Goal: Information Seeking & Learning: Learn about a topic

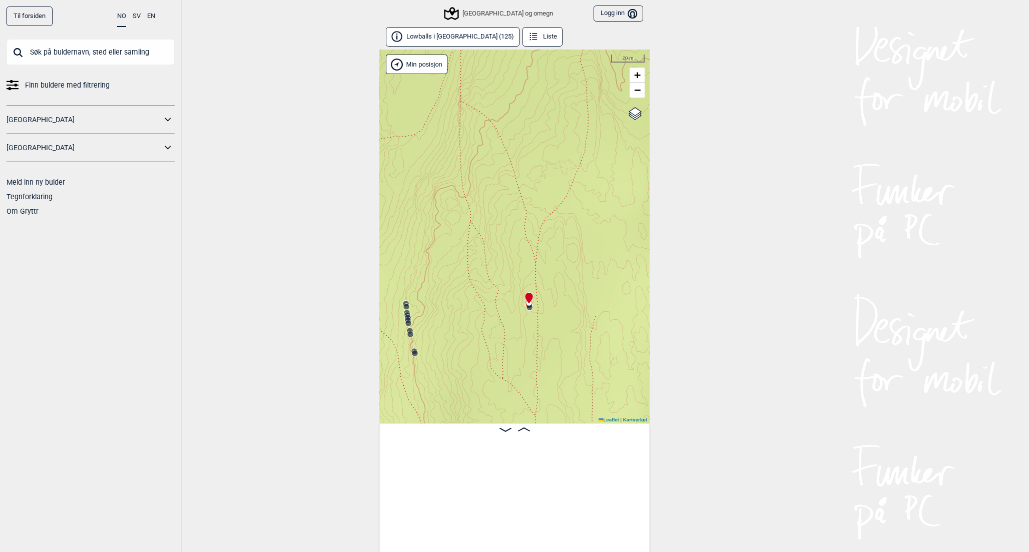
scroll to position [0, 5669]
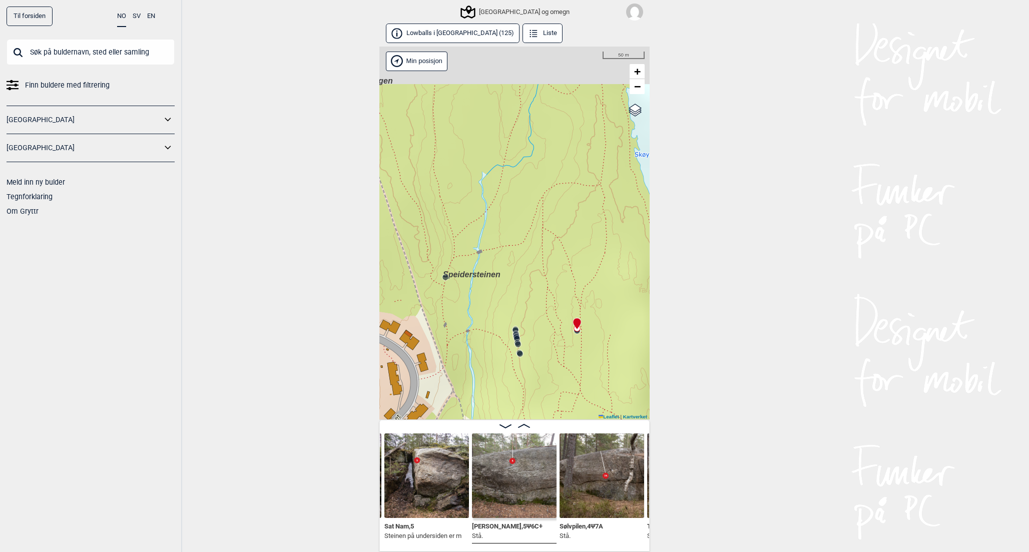
drag, startPoint x: 539, startPoint y: 210, endPoint x: 598, endPoint y: 295, distance: 103.3
click at [598, 295] on div "Speidersteinen Barnehageveggen Cowboyveggen Bølerveggen [GEOGRAPHIC_DATA] og om…" at bounding box center [514, 234] width 270 height 374
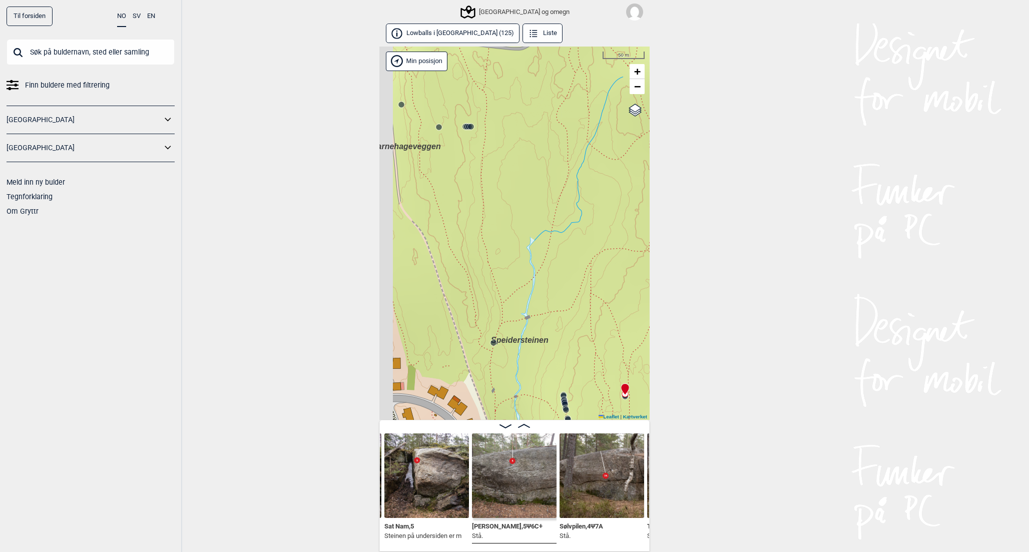
drag, startPoint x: 544, startPoint y: 230, endPoint x: 597, endPoint y: 335, distance: 117.5
click at [597, 335] on div "Speidersteinen Barnehageveggen Cowboyveggen Bølerveggen [GEOGRAPHIC_DATA] og om…" at bounding box center [514, 234] width 270 height 374
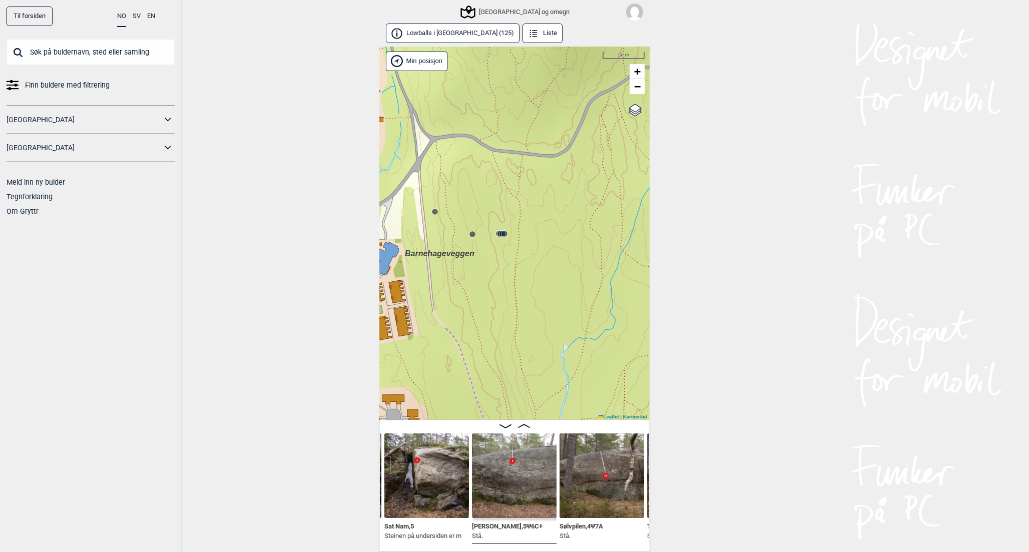
drag, startPoint x: 504, startPoint y: 214, endPoint x: 510, endPoint y: 262, distance: 48.4
click at [510, 262] on div "Speidersteinen Barnehageveggen Cowboyveggen Bølerveggen [GEOGRAPHIC_DATA] og om…" at bounding box center [514, 234] width 270 height 374
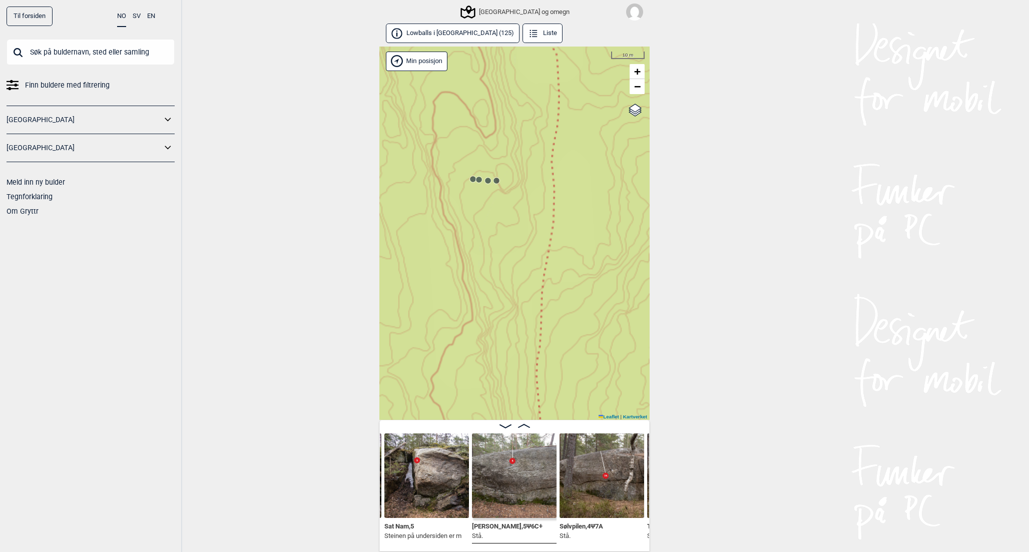
click at [497, 183] on circle at bounding box center [497, 181] width 6 height 6
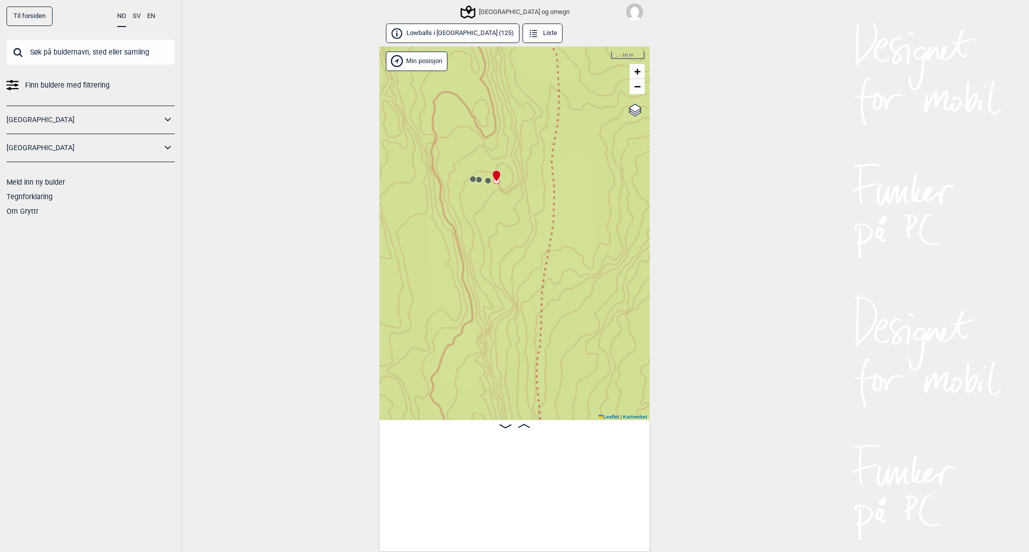
scroll to position [0, 4484]
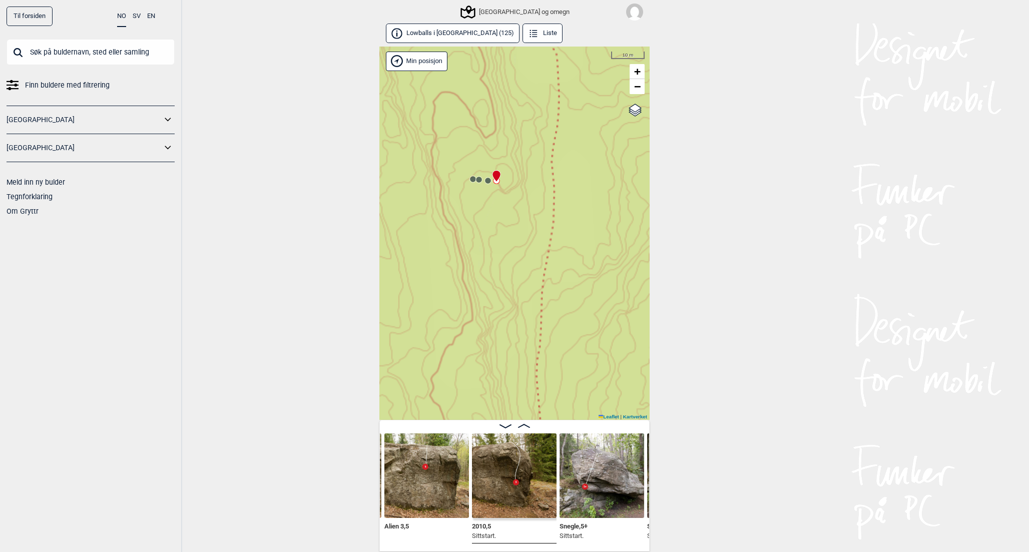
click at [489, 183] on circle at bounding box center [488, 181] width 6 height 6
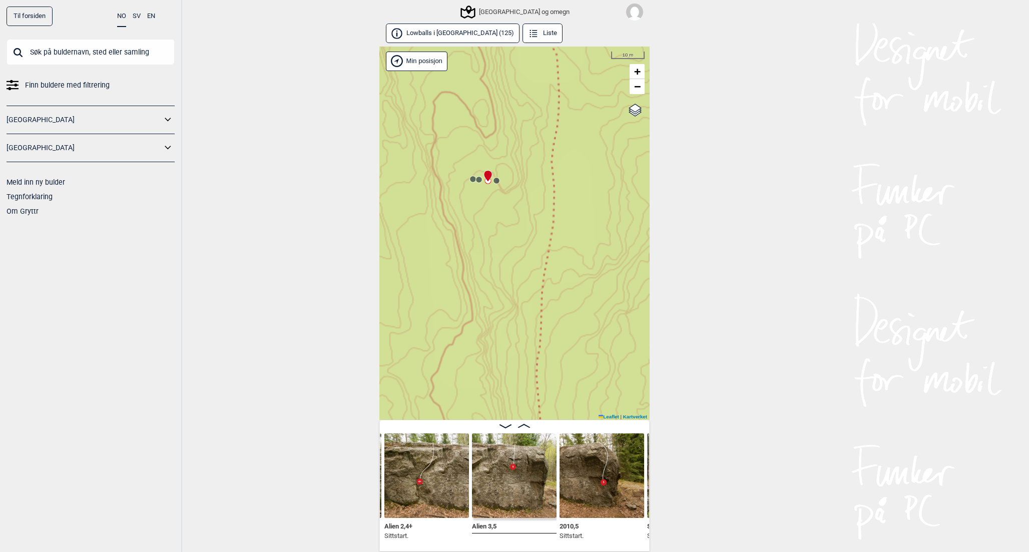
click at [480, 177] on circle at bounding box center [479, 180] width 6 height 6
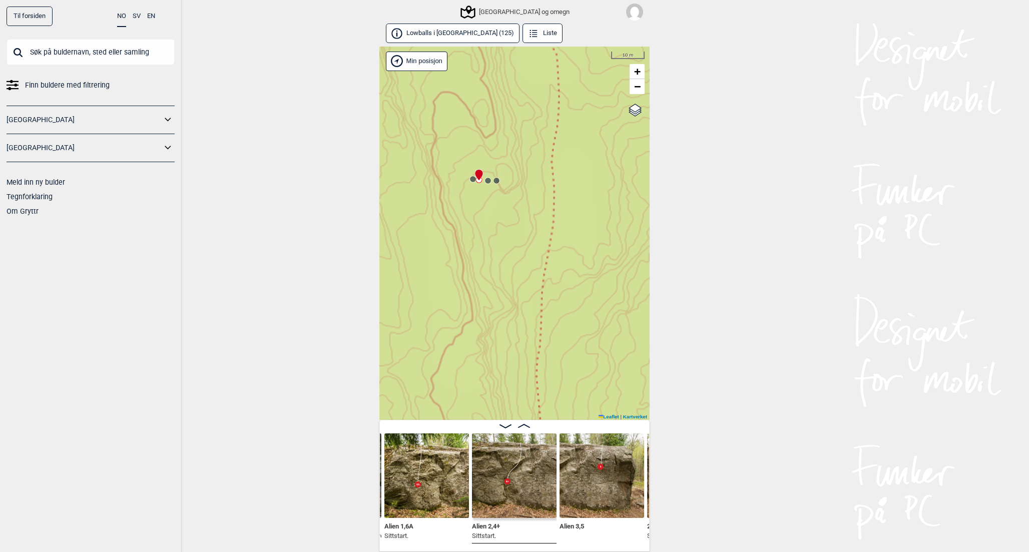
click at [466, 178] on div "Speidersteinen Barnehageveggen Cowboyveggen Bølerveggen [GEOGRAPHIC_DATA] og om…" at bounding box center [514, 234] width 270 height 374
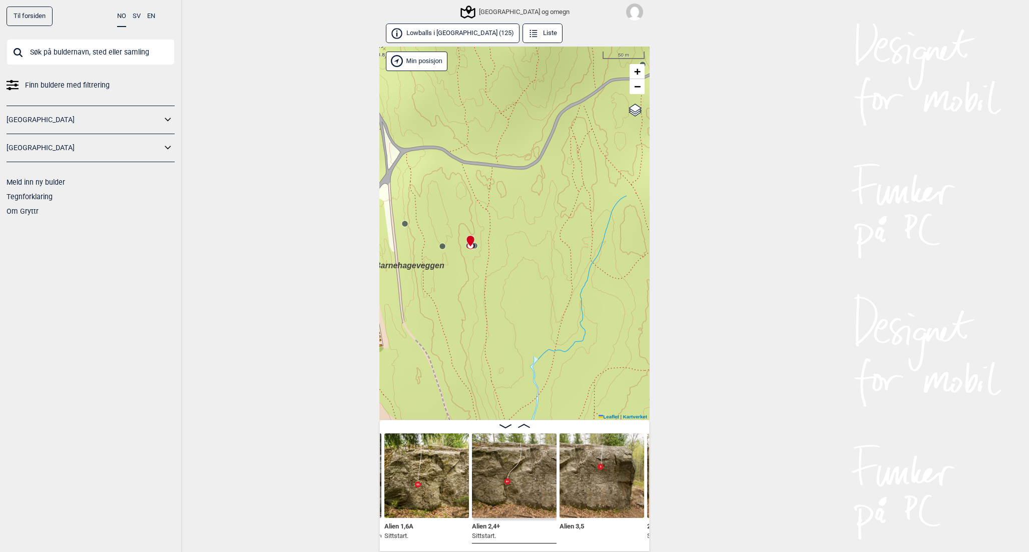
drag, startPoint x: 454, startPoint y: 144, endPoint x: 455, endPoint y: 227, distance: 83.6
click at [455, 227] on div "Speidersteinen Barnehageveggen Cowboyveggen Bølerveggen [GEOGRAPHIC_DATA] og om…" at bounding box center [514, 234] width 270 height 374
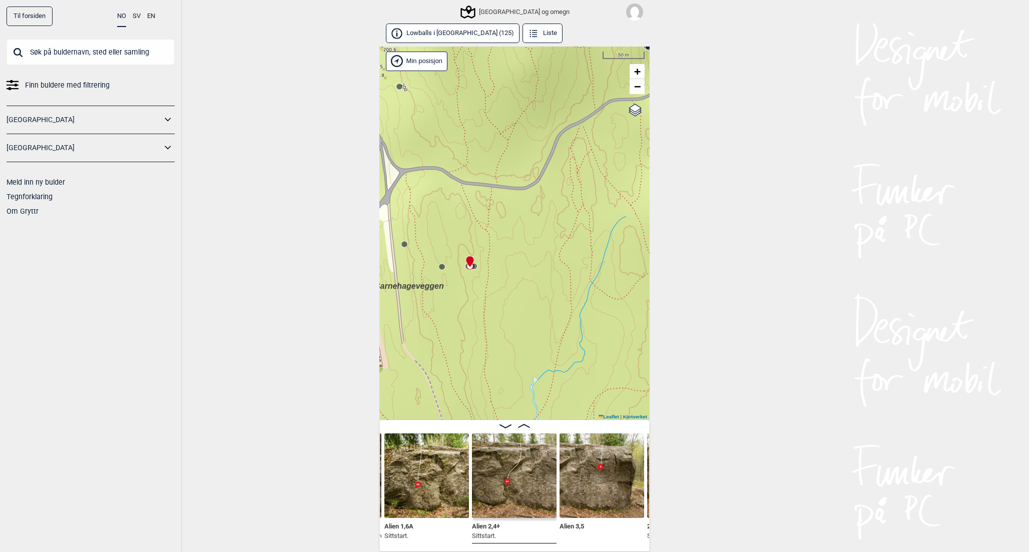
click at [443, 269] on circle at bounding box center [442, 267] width 6 height 6
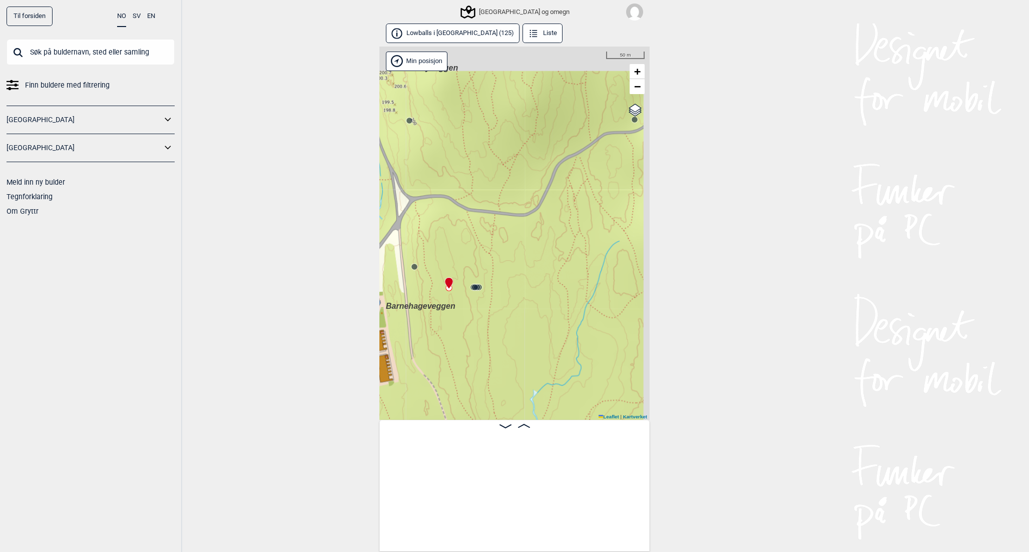
scroll to position [0, 338]
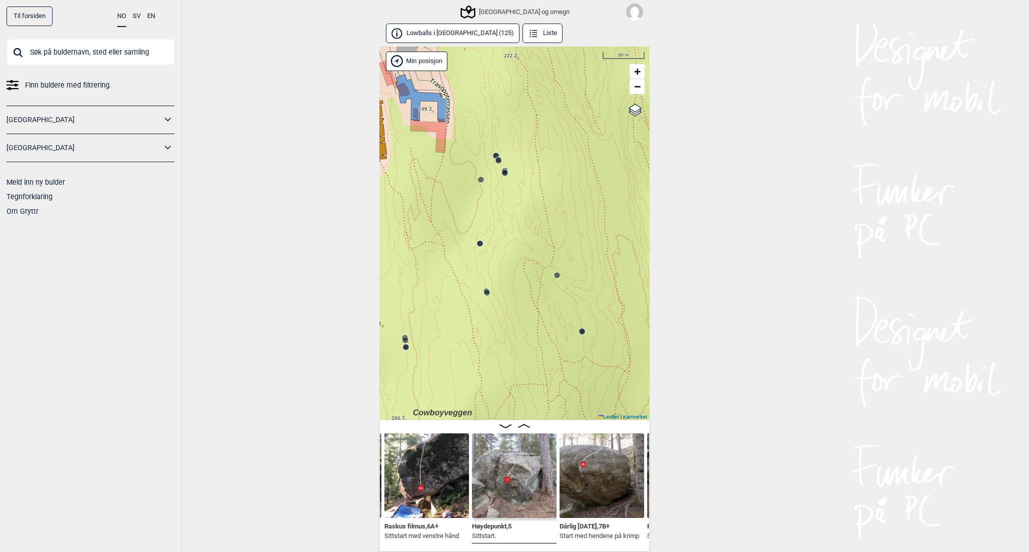
drag, startPoint x: 562, startPoint y: 302, endPoint x: 544, endPoint y: 154, distance: 149.3
click at [544, 156] on div "Speidersteinen Barnehageveggen Cowboyveggen Bølerveggen [GEOGRAPHIC_DATA] og om…" at bounding box center [514, 234] width 270 height 374
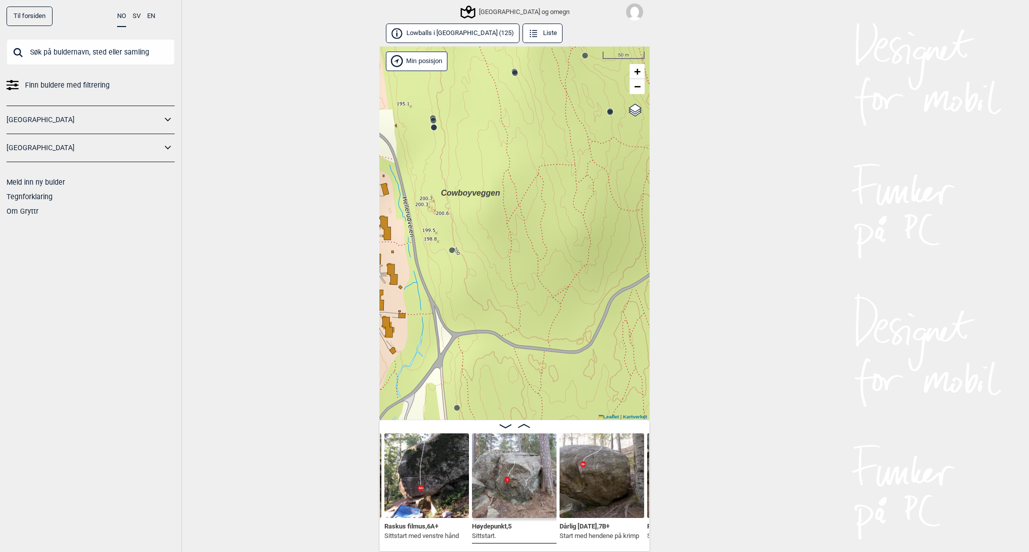
drag, startPoint x: 522, startPoint y: 355, endPoint x: 555, endPoint y: 140, distance: 217.8
click at [555, 141] on div "Speidersteinen Barnehageveggen Cowboyveggen Bølerveggen [GEOGRAPHIC_DATA] og om…" at bounding box center [514, 234] width 270 height 374
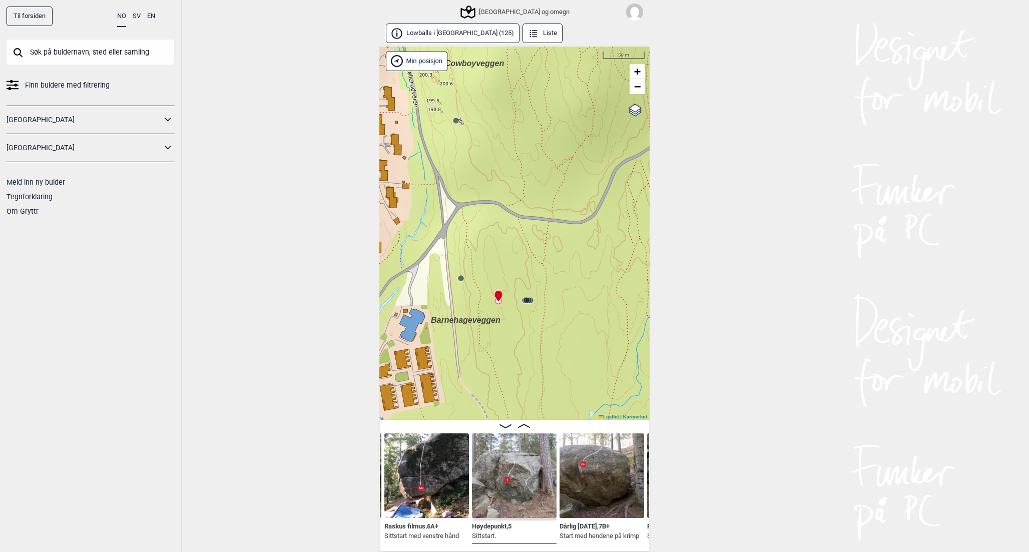
drag, startPoint x: 498, startPoint y: 340, endPoint x: 498, endPoint y: 226, distance: 114.1
click at [498, 226] on div "Speidersteinen Barnehageveggen Cowboyveggen Bølerveggen [GEOGRAPHIC_DATA] og om…" at bounding box center [514, 234] width 270 height 374
click at [461, 277] on circle at bounding box center [461, 278] width 6 height 6
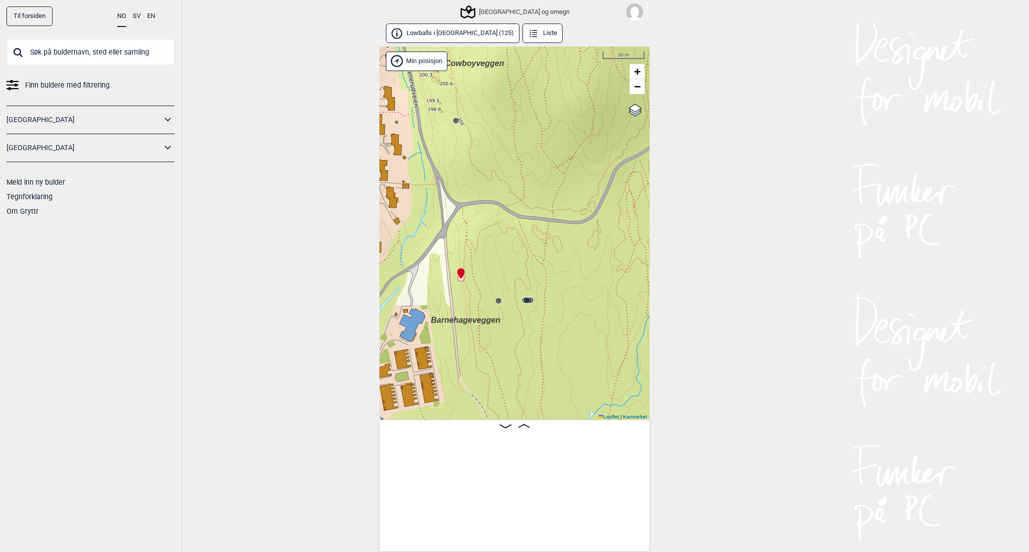
scroll to position [0, 4161]
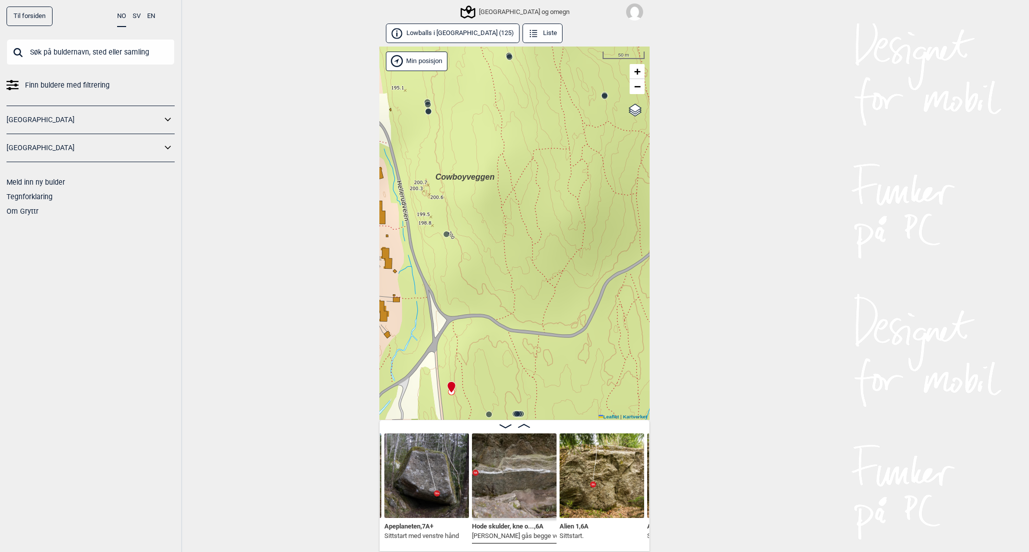
drag, startPoint x: 532, startPoint y: 143, endPoint x: 521, endPoint y: 365, distance: 223.1
click at [521, 365] on div "Speidersteinen Barnehageveggen Cowboyveggen Bølerveggen [GEOGRAPHIC_DATA] og om…" at bounding box center [514, 234] width 270 height 374
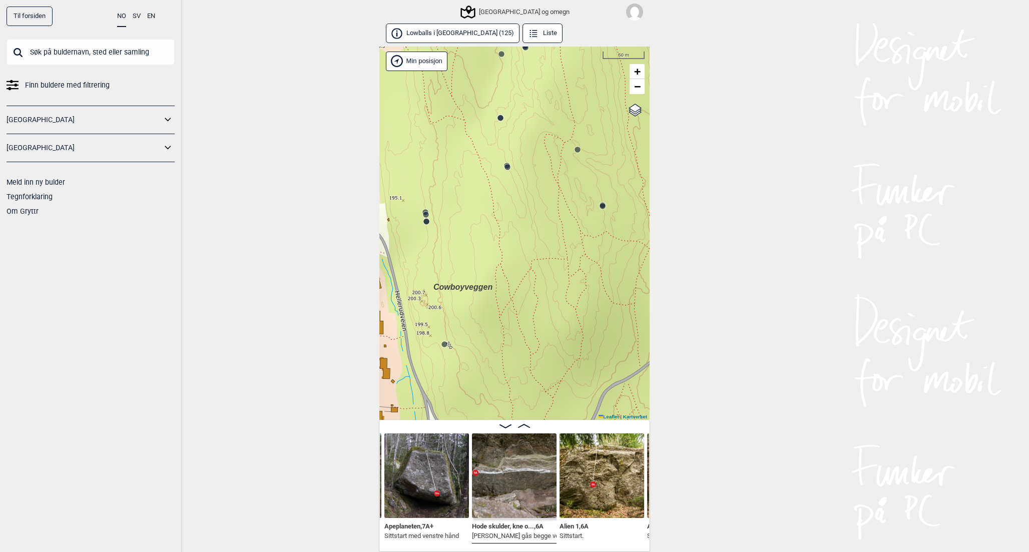
click at [605, 208] on circle at bounding box center [602, 206] width 7 height 7
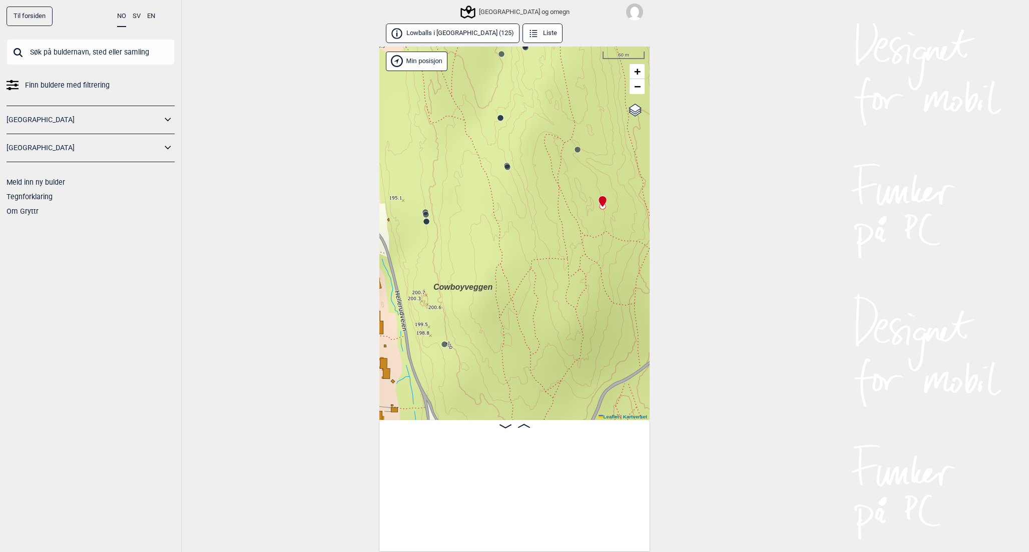
scroll to position [0, 3653]
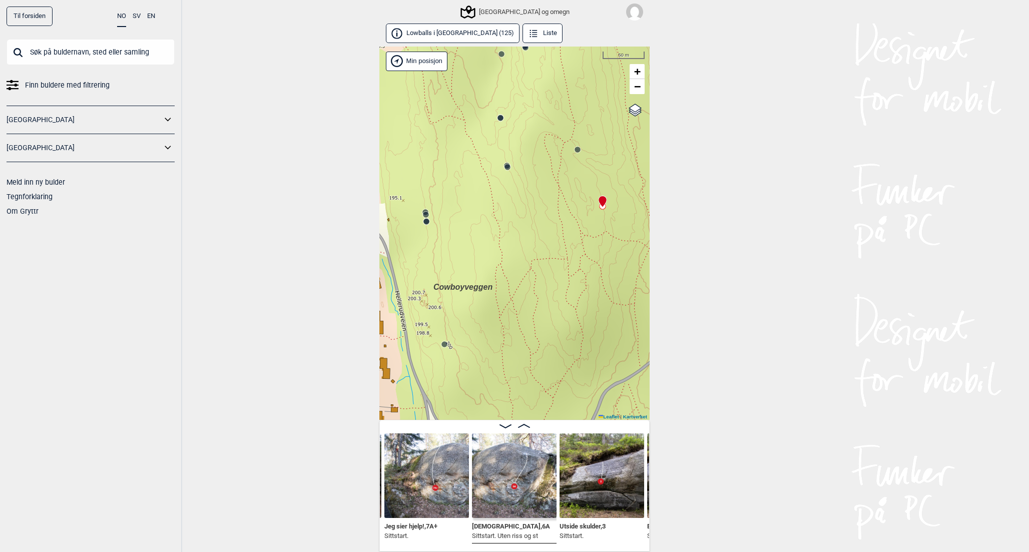
click at [451, 483] on img at bounding box center [426, 476] width 85 height 85
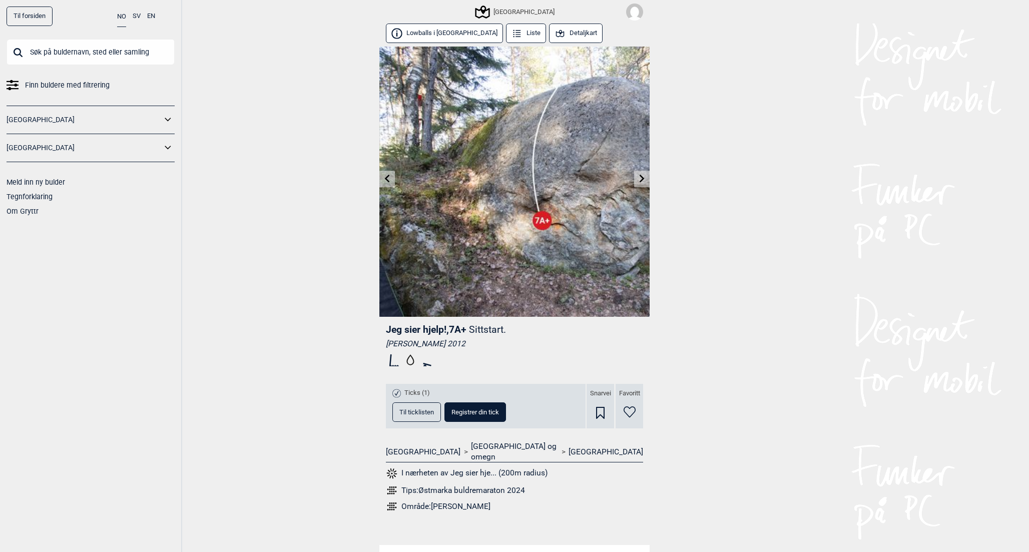
click at [421, 411] on span "Til ticklisten" at bounding box center [417, 412] width 35 height 7
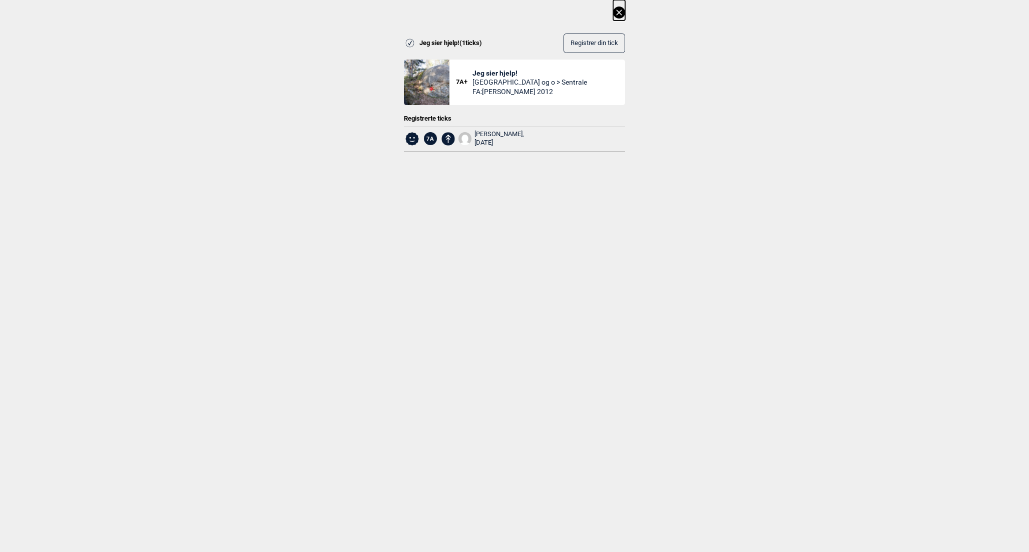
click at [621, 13] on icon at bounding box center [619, 13] width 12 height 12
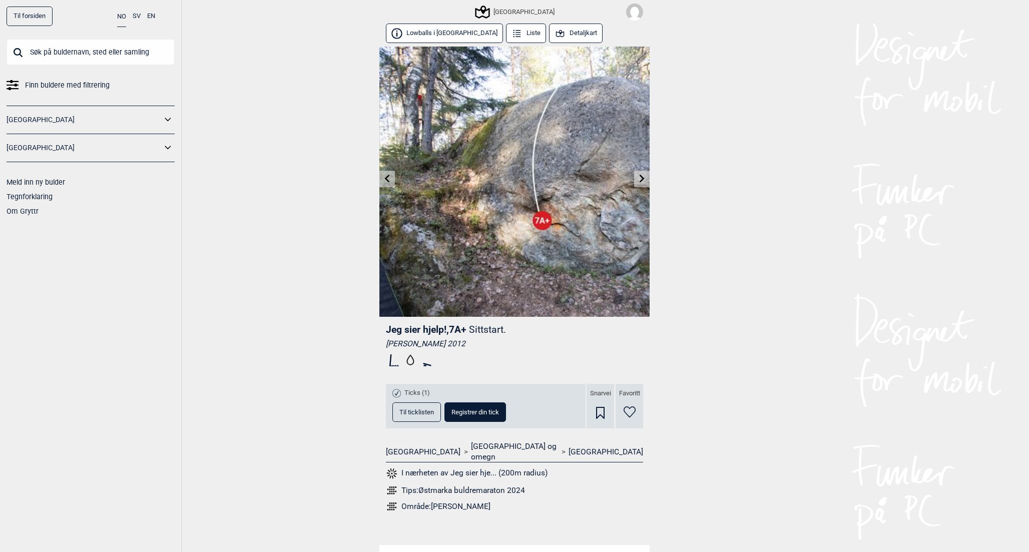
click at [441, 32] on button "Lowballs i [GEOGRAPHIC_DATA]" at bounding box center [444, 34] width 117 height 20
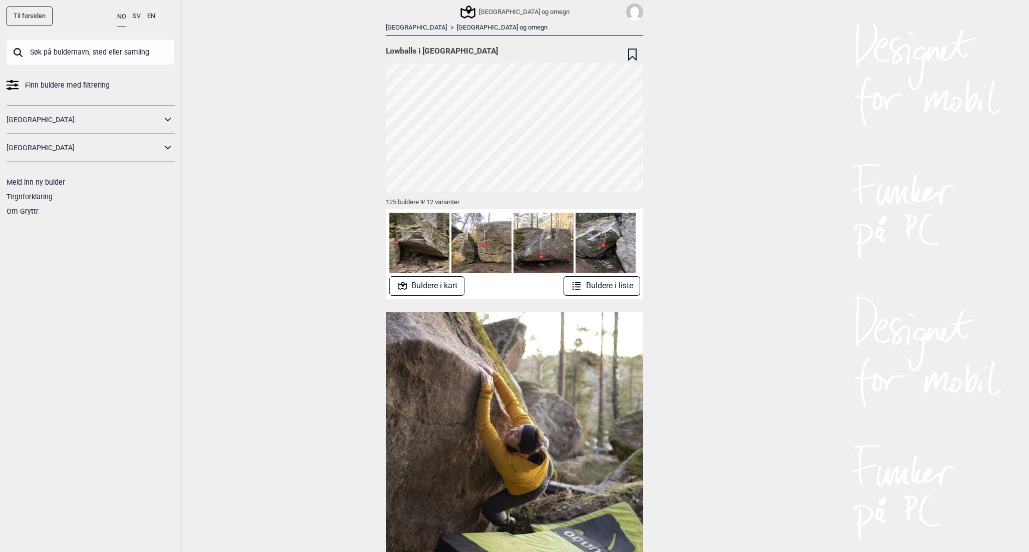
click at [529, 9] on div "[GEOGRAPHIC_DATA] og omegn" at bounding box center [516, 12] width 108 height 12
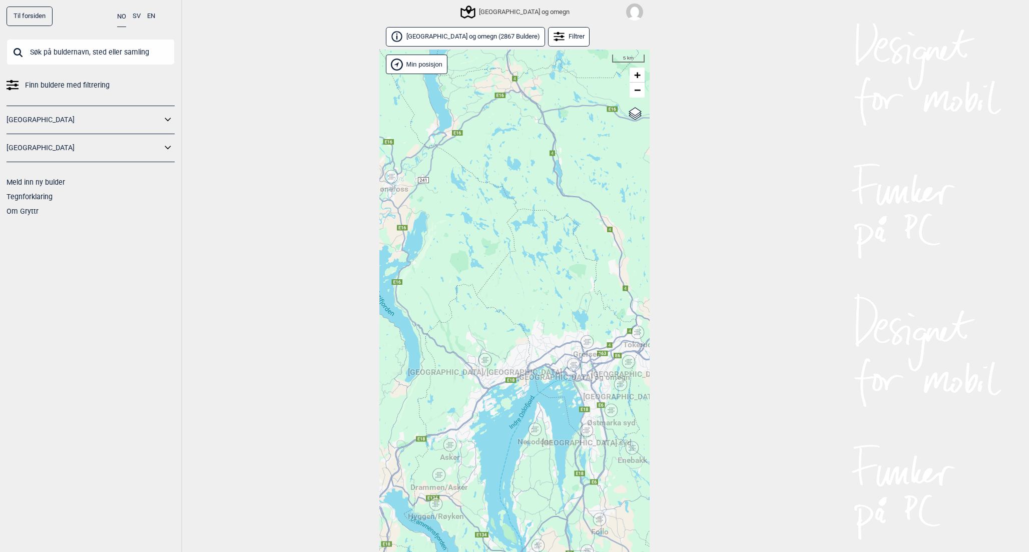
click at [621, 387] on div "[GEOGRAPHIC_DATA]" at bounding box center [621, 384] width 6 height 6
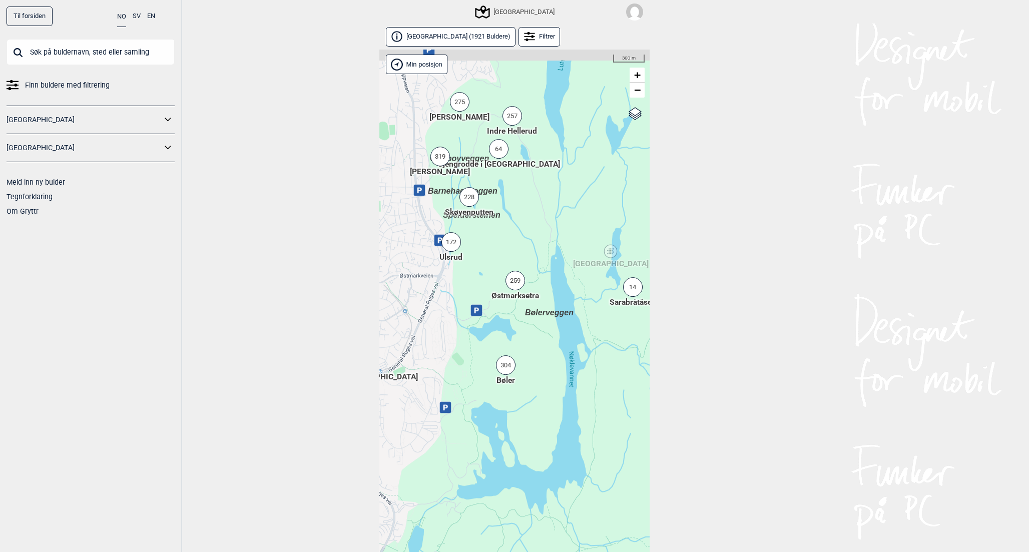
drag, startPoint x: 504, startPoint y: 358, endPoint x: 508, endPoint y: 495, distance: 136.7
click at [509, 494] on div "Hallingdal Stange [GEOGRAPHIC_DATA] syd [GEOGRAPHIC_DATA] og omegn [GEOGRAPHIC_…" at bounding box center [514, 312] width 270 height 525
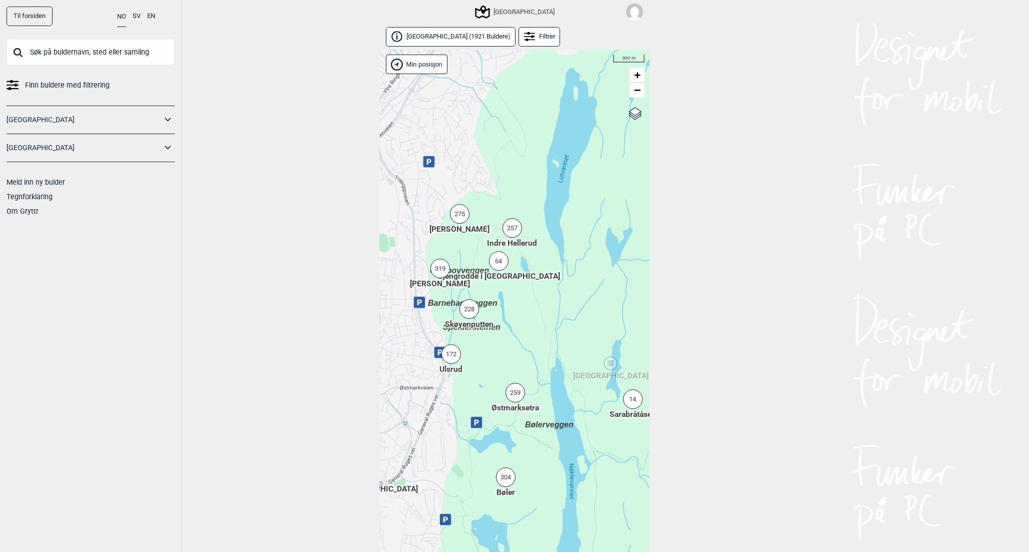
drag, startPoint x: 503, startPoint y: 302, endPoint x: 503, endPoint y: 407, distance: 104.6
click at [503, 407] on div "Hallingdal Stange [GEOGRAPHIC_DATA] syd [GEOGRAPHIC_DATA] og omegn [GEOGRAPHIC_…" at bounding box center [514, 312] width 270 height 525
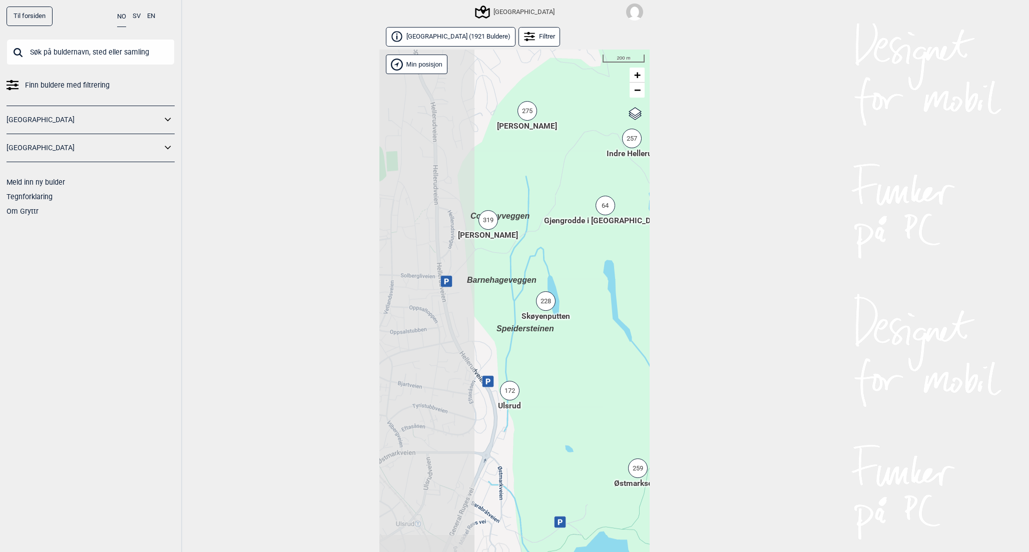
drag, startPoint x: 489, startPoint y: 271, endPoint x: 600, endPoint y: 271, distance: 111.1
click at [600, 271] on div "Hallingdal Stange [GEOGRAPHIC_DATA] syd [GEOGRAPHIC_DATA] og omegn [GEOGRAPHIC_…" at bounding box center [514, 312] width 270 height 525
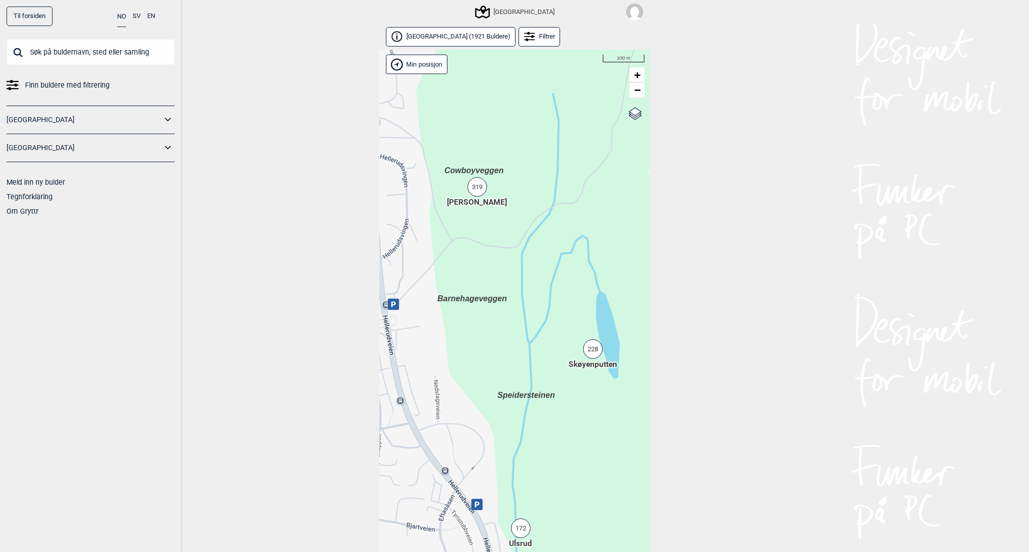
click at [479, 187] on div "319" at bounding box center [478, 187] width 20 height 20
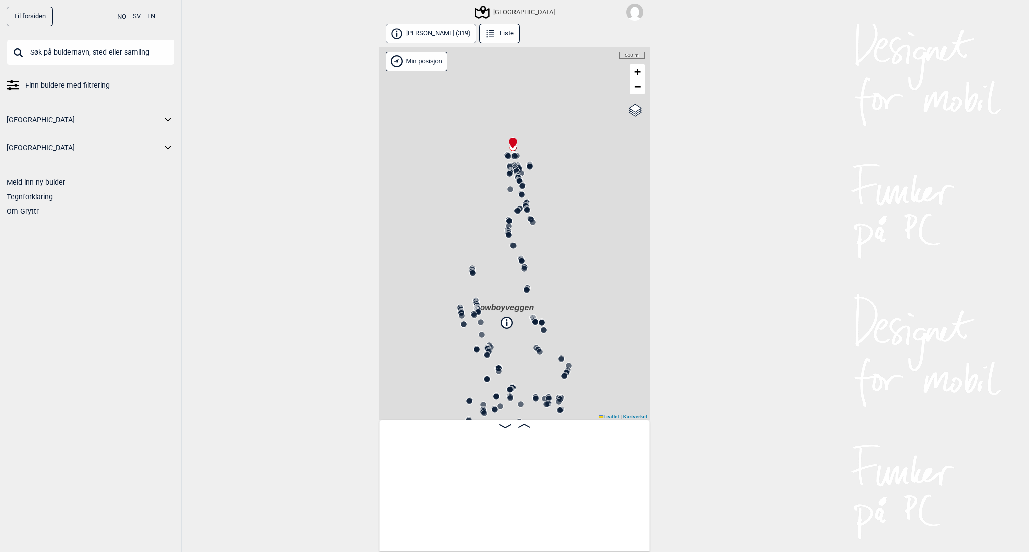
scroll to position [0, 79]
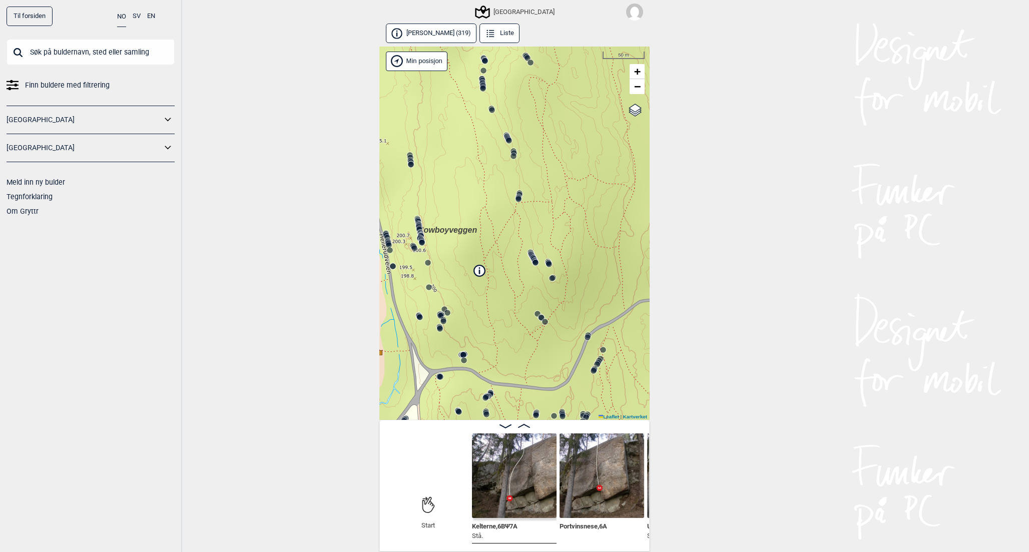
drag, startPoint x: 559, startPoint y: 341, endPoint x: 601, endPoint y: 248, distance: 102.2
click at [601, 249] on div "Speidersteinen Barnehageveggen Cowboyveggen Bølerveggen [GEOGRAPHIC_DATA]" at bounding box center [514, 234] width 270 height 374
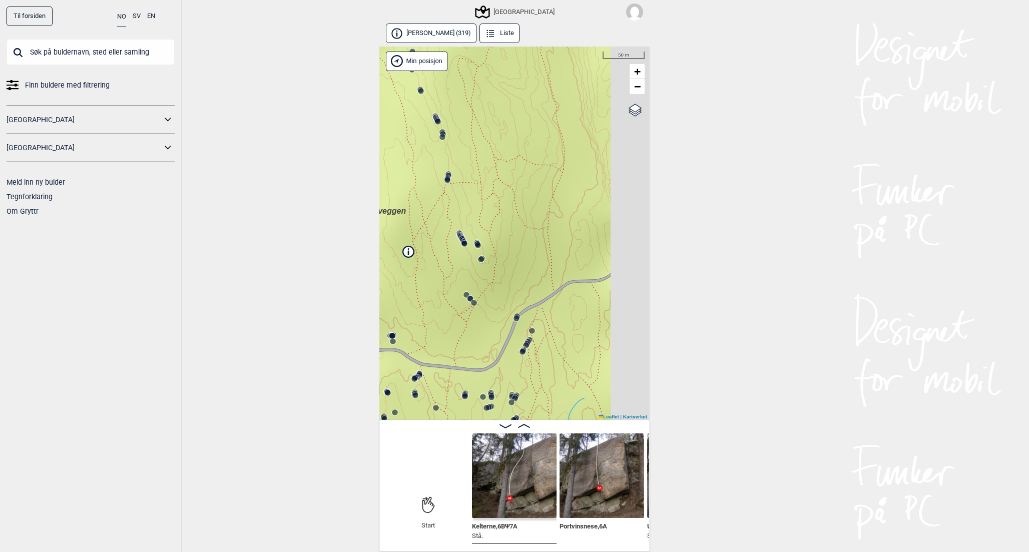
drag, startPoint x: 601, startPoint y: 248, endPoint x: 511, endPoint y: 281, distance: 95.8
click at [511, 281] on div "Speidersteinen Barnehageveggen Cowboyveggen Bølerveggen [GEOGRAPHIC_DATA]" at bounding box center [514, 234] width 270 height 374
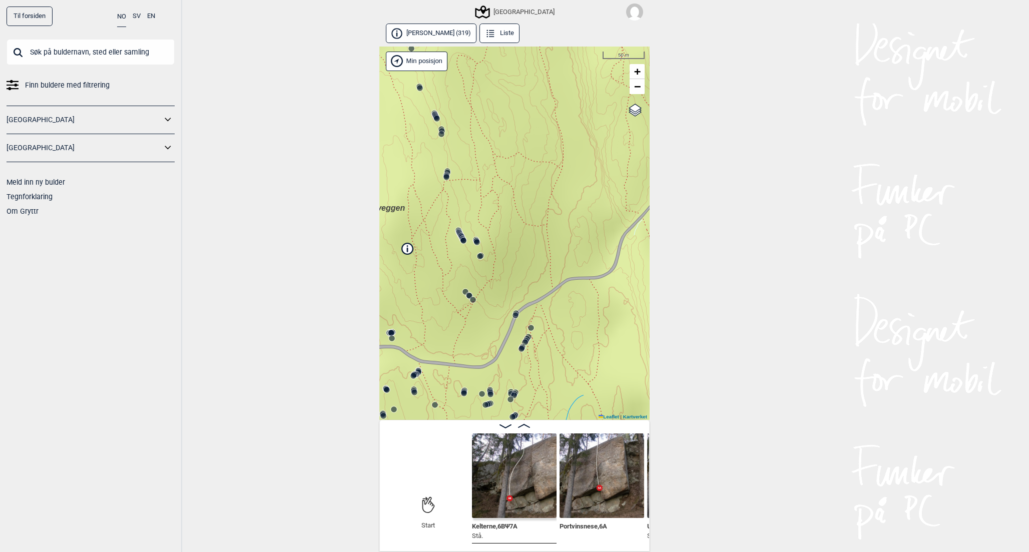
click at [518, 320] on div "Speidersteinen Barnehageveggen Cowboyveggen Bølerveggen [GEOGRAPHIC_DATA]" at bounding box center [514, 234] width 270 height 374
click at [517, 318] on circle at bounding box center [515, 315] width 7 height 7
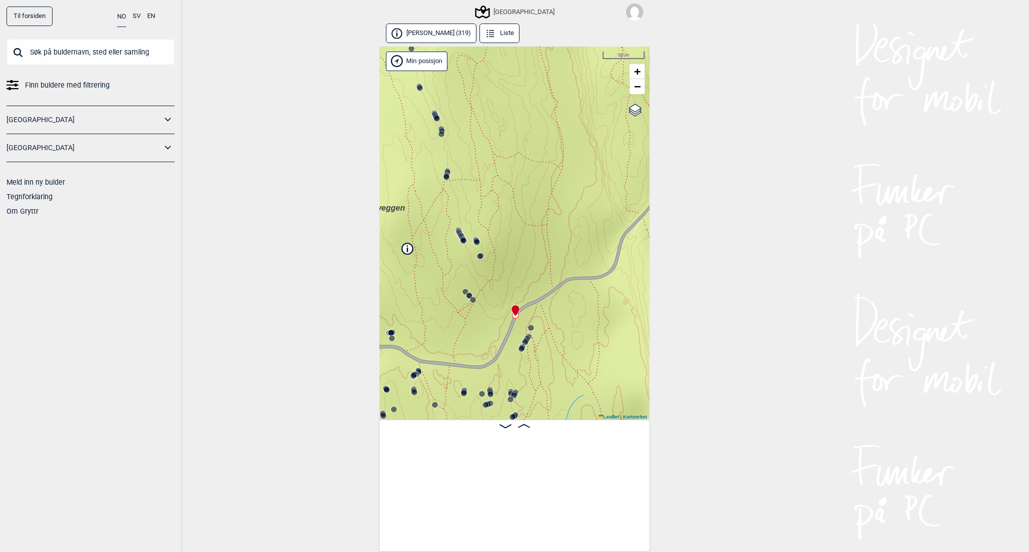
scroll to position [0, 11431]
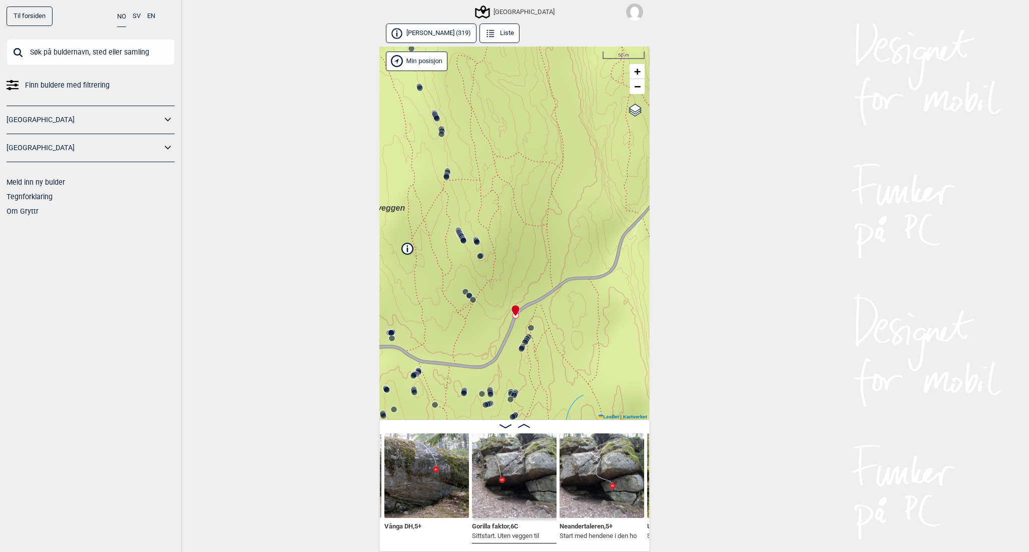
click at [512, 13] on div "[GEOGRAPHIC_DATA]" at bounding box center [516, 12] width 78 height 12
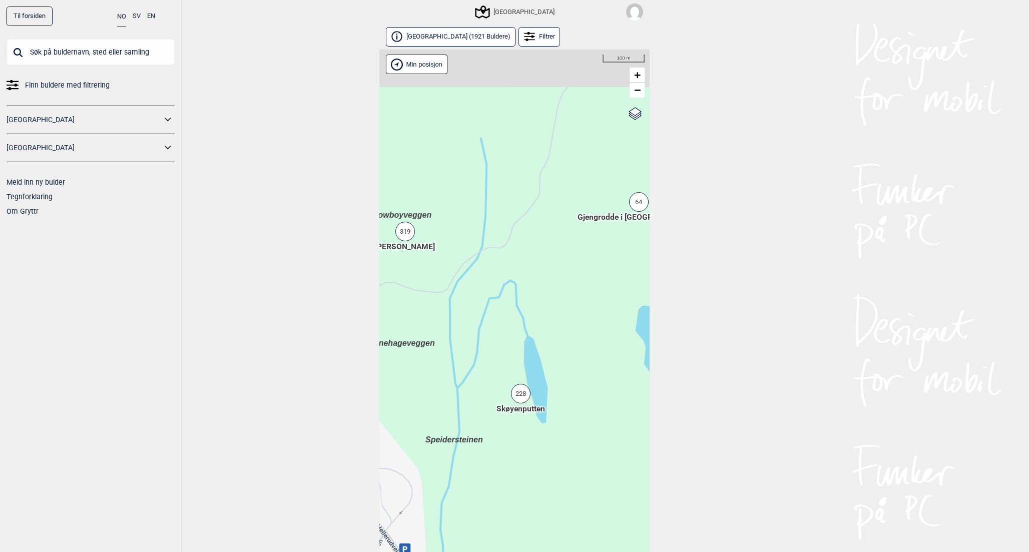
drag, startPoint x: 480, startPoint y: 215, endPoint x: 507, endPoint y: 273, distance: 64.5
click at [507, 273] on div "Hallingdal Stange [GEOGRAPHIC_DATA] syd [GEOGRAPHIC_DATA] og omegn [GEOGRAPHIC_…" at bounding box center [514, 312] width 270 height 525
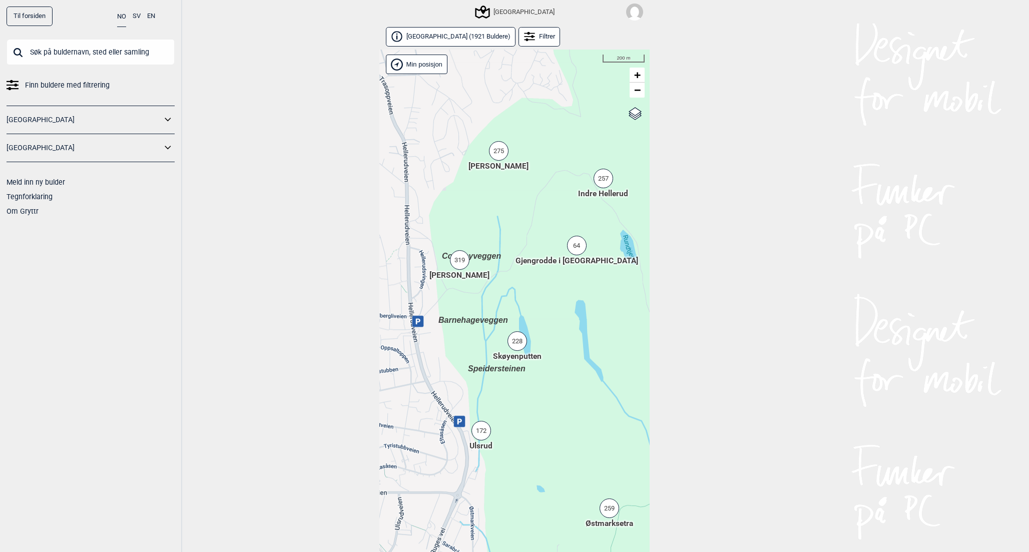
click at [611, 177] on div "257" at bounding box center [604, 179] width 20 height 20
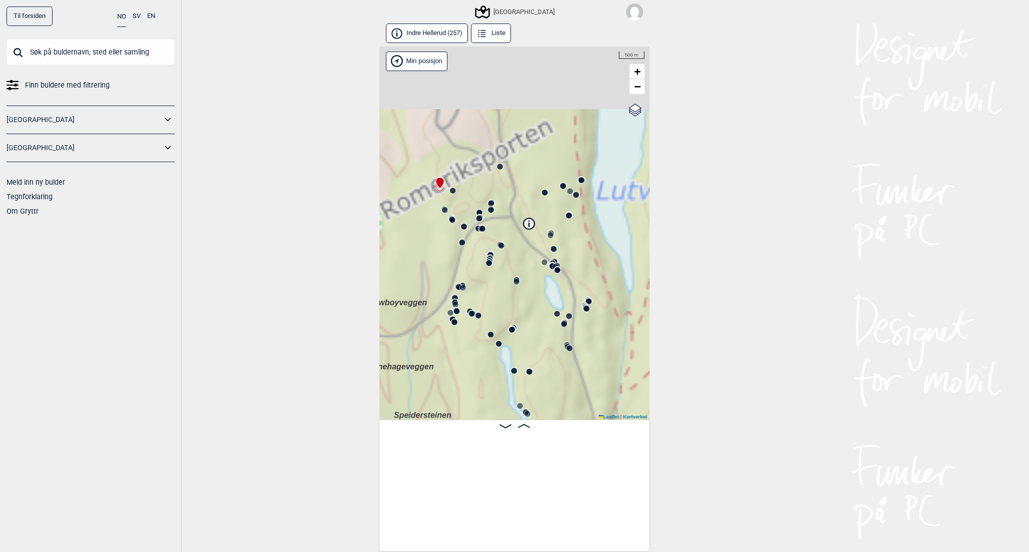
scroll to position [0, 79]
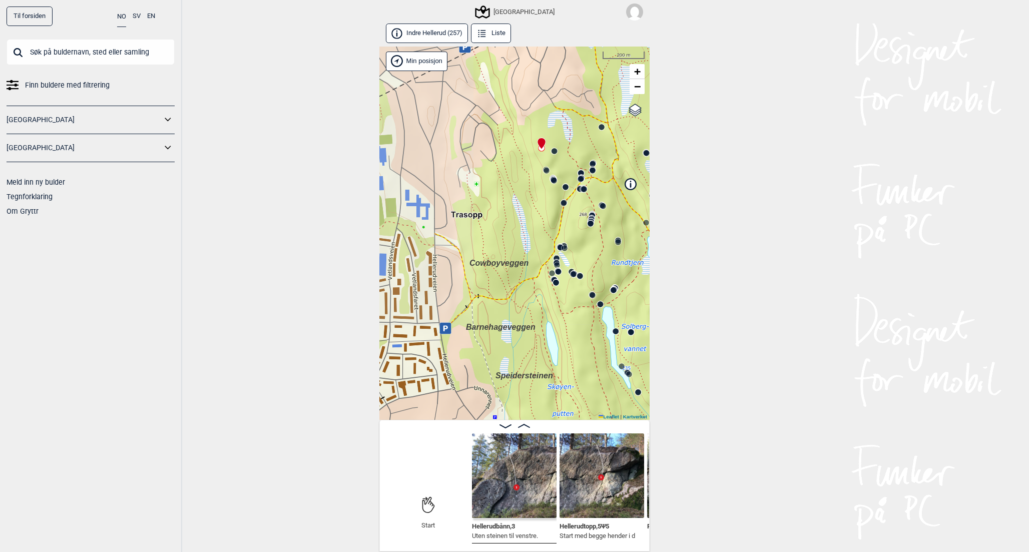
drag, startPoint x: 512, startPoint y: 250, endPoint x: 622, endPoint y: 207, distance: 118.1
click at [622, 207] on div "Speidersteinen Barnehageveggen Cowboyveggen Bølerveggen [GEOGRAPHIC_DATA]" at bounding box center [514, 234] width 270 height 374
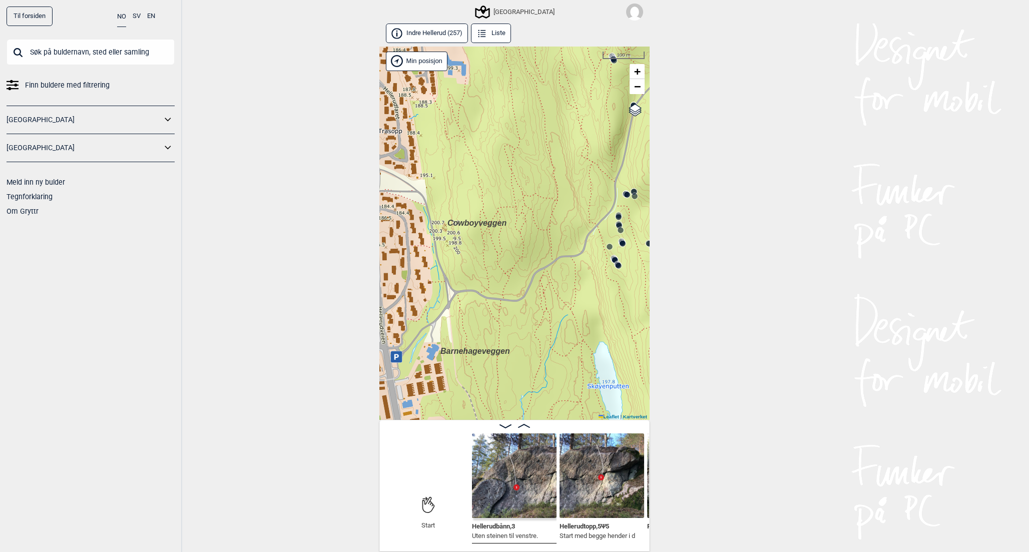
drag, startPoint x: 496, startPoint y: 301, endPoint x: 569, endPoint y: 247, distance: 90.9
click at [569, 247] on div "Speidersteinen Barnehageveggen Cowboyveggen Bølerveggen [GEOGRAPHIC_DATA]" at bounding box center [514, 234] width 270 height 374
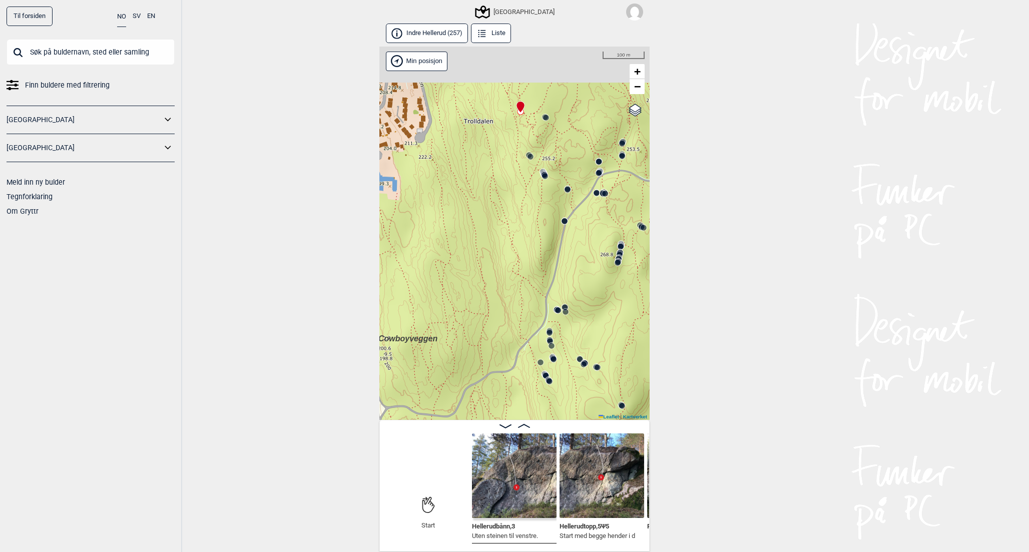
drag, startPoint x: 624, startPoint y: 188, endPoint x: 552, endPoint y: 306, distance: 138.0
click at [552, 306] on div "Speidersteinen Barnehageveggen Cowboyveggen Bølerveggen [GEOGRAPHIC_DATA]" at bounding box center [514, 234] width 270 height 374
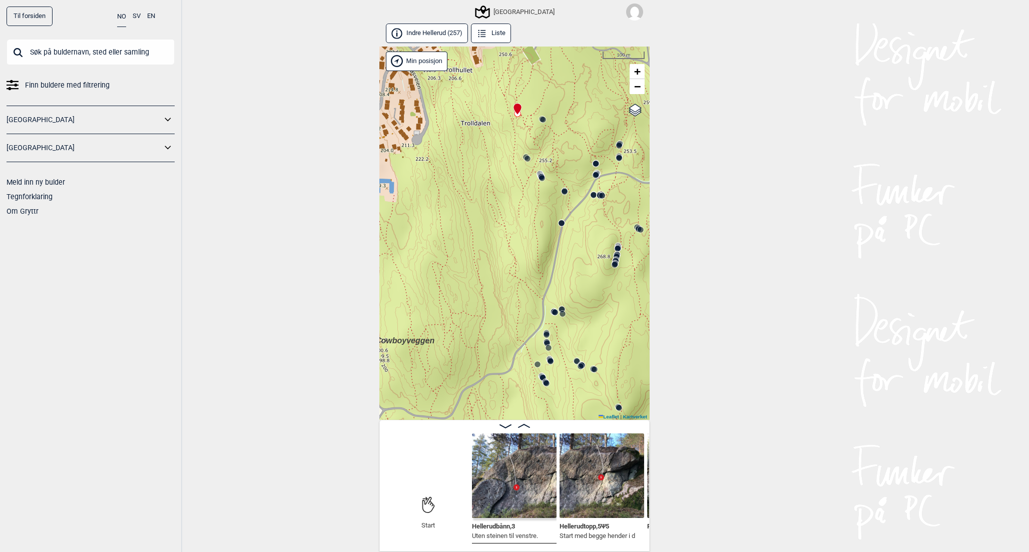
click at [544, 181] on icon at bounding box center [542, 178] width 8 height 8
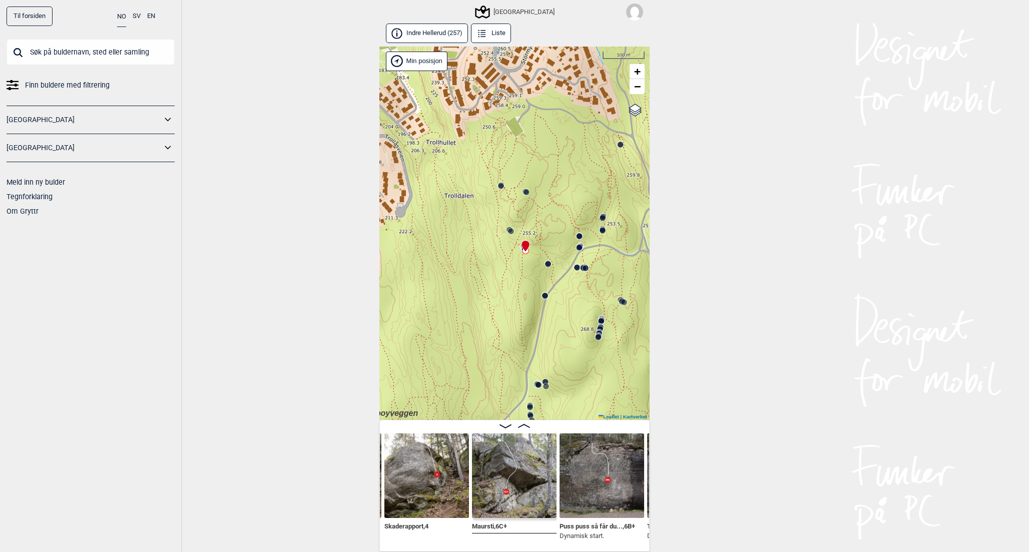
drag, startPoint x: 493, startPoint y: 287, endPoint x: 412, endPoint y: 324, distance: 89.2
click at [412, 324] on div "Speidersteinen Barnehageveggen Cowboyveggen Bølerveggen [GEOGRAPHIC_DATA]" at bounding box center [514, 234] width 270 height 374
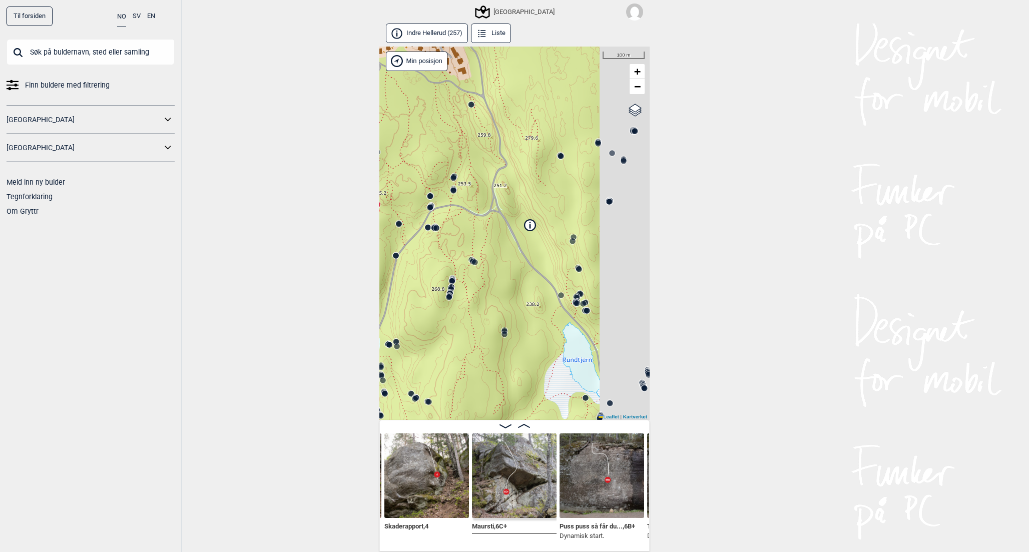
drag, startPoint x: 556, startPoint y: 304, endPoint x: 454, endPoint y: 291, distance: 102.5
click at [454, 292] on div "Speidersteinen Barnehageveggen Cowboyveggen Bølerveggen [GEOGRAPHIC_DATA]" at bounding box center [514, 234] width 270 height 374
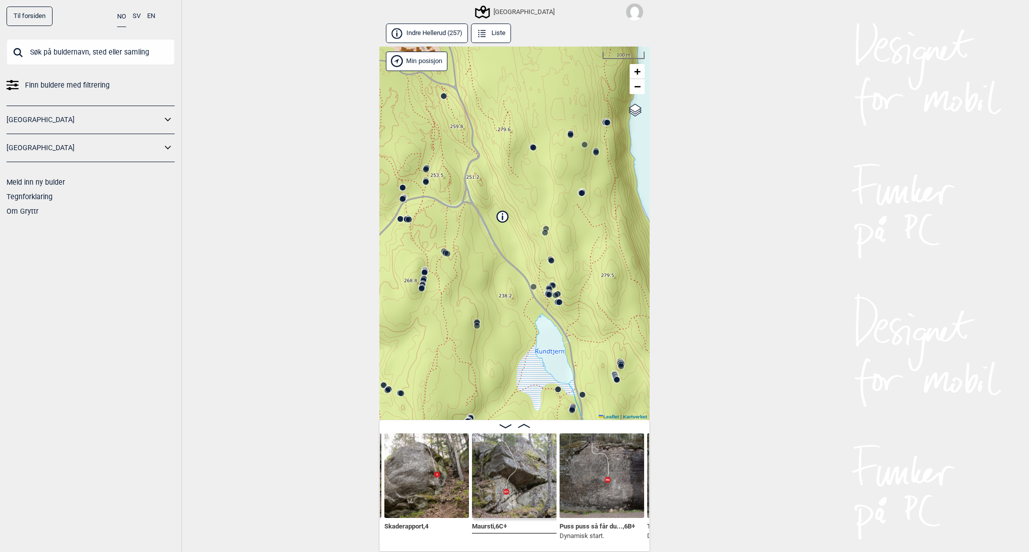
click at [535, 286] on circle at bounding box center [534, 287] width 6 height 6
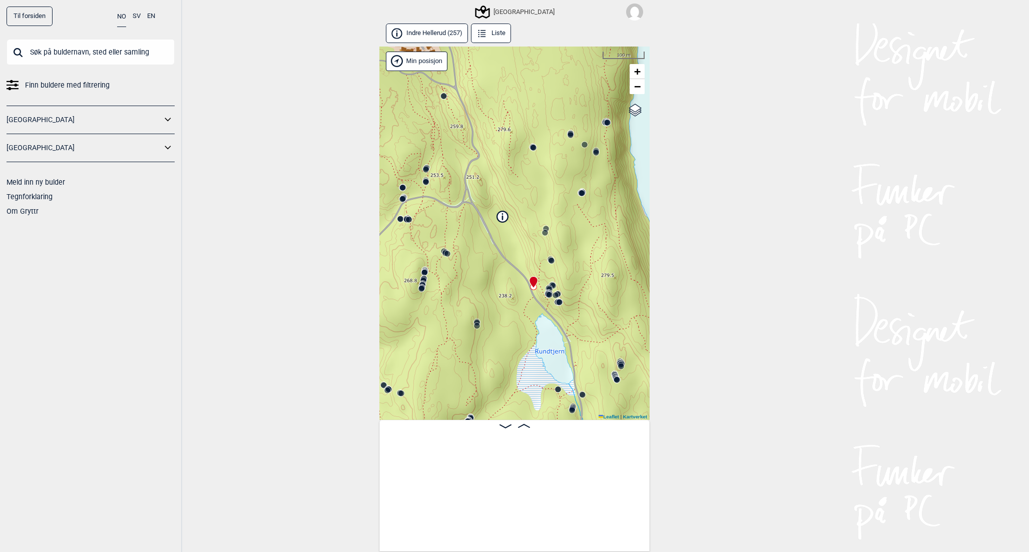
scroll to position [0, 7216]
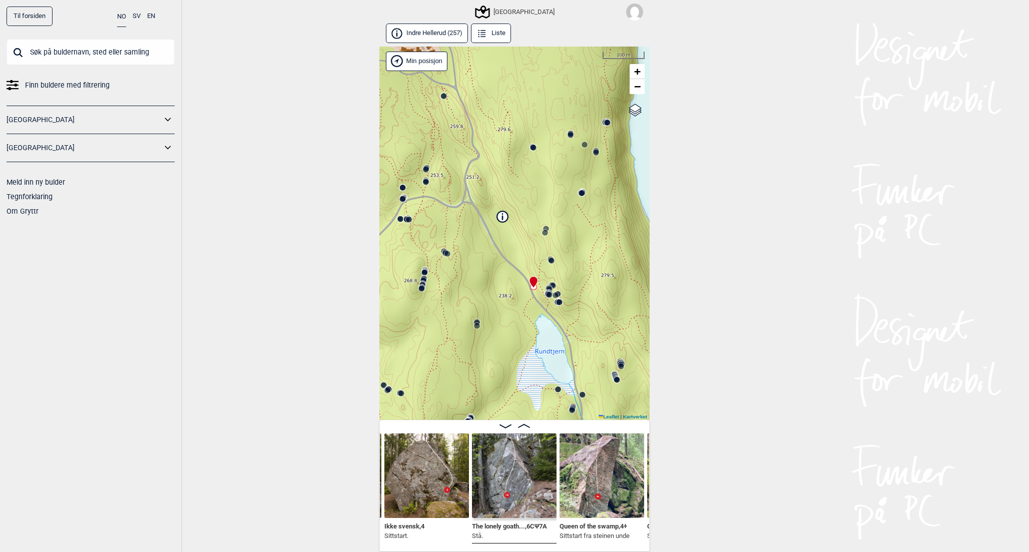
click at [608, 123] on circle at bounding box center [608, 123] width 6 height 6
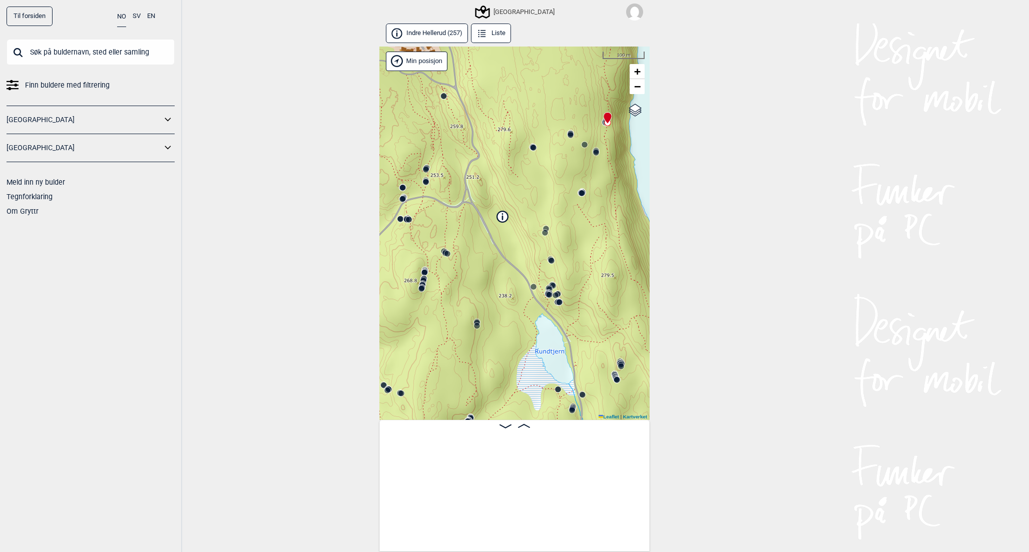
scroll to position [0, 5693]
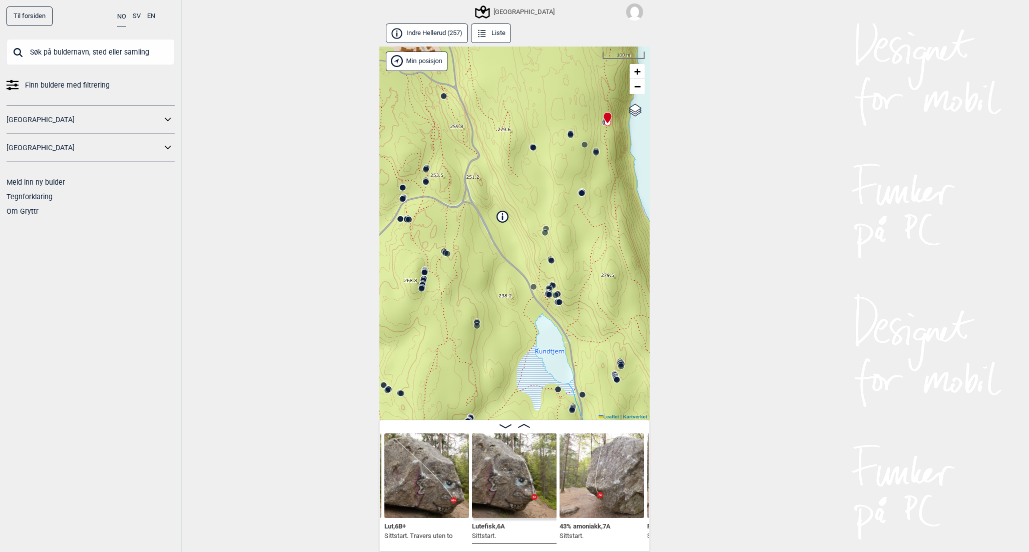
click at [584, 144] on circle at bounding box center [585, 145] width 6 height 6
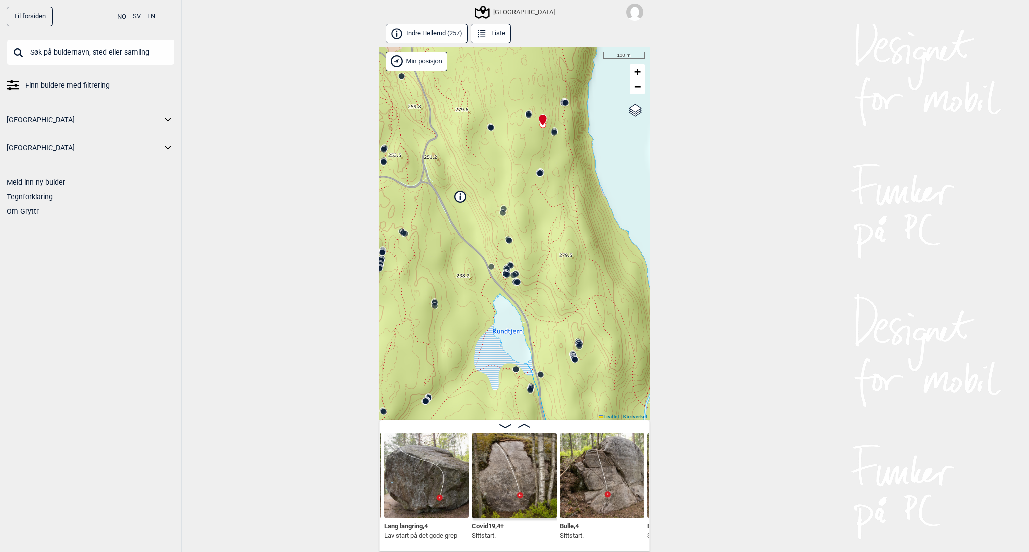
drag, startPoint x: 607, startPoint y: 318, endPoint x: 506, endPoint y: 249, distance: 122.8
click at [507, 250] on div "Speidersteinen Barnehageveggen Cowboyveggen Bølerveggen [GEOGRAPHIC_DATA]" at bounding box center [514, 234] width 270 height 374
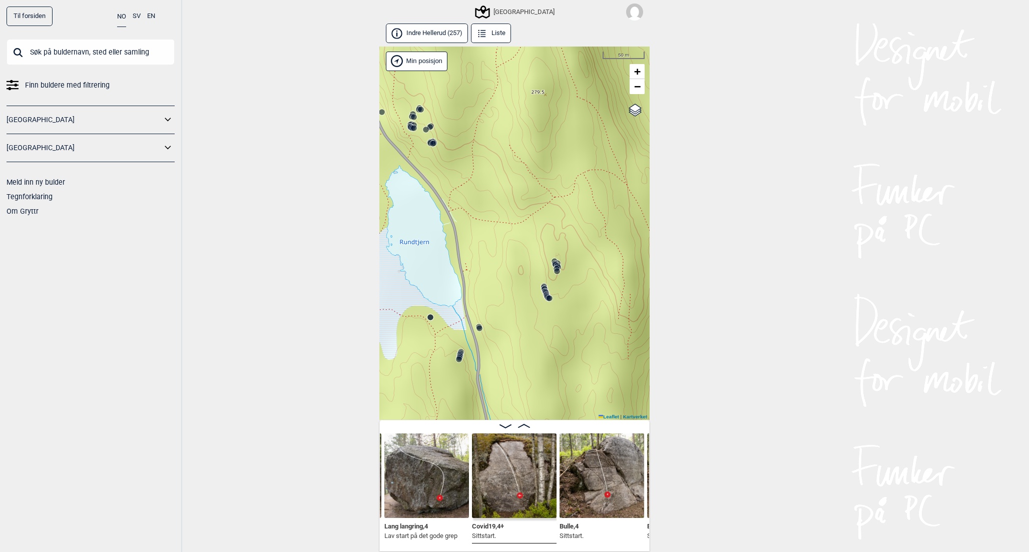
click at [554, 299] on div "Speidersteinen Barnehageveggen Cowboyveggen Bølerveggen [GEOGRAPHIC_DATA]" at bounding box center [514, 234] width 270 height 374
click at [544, 298] on icon at bounding box center [548, 297] width 8 height 8
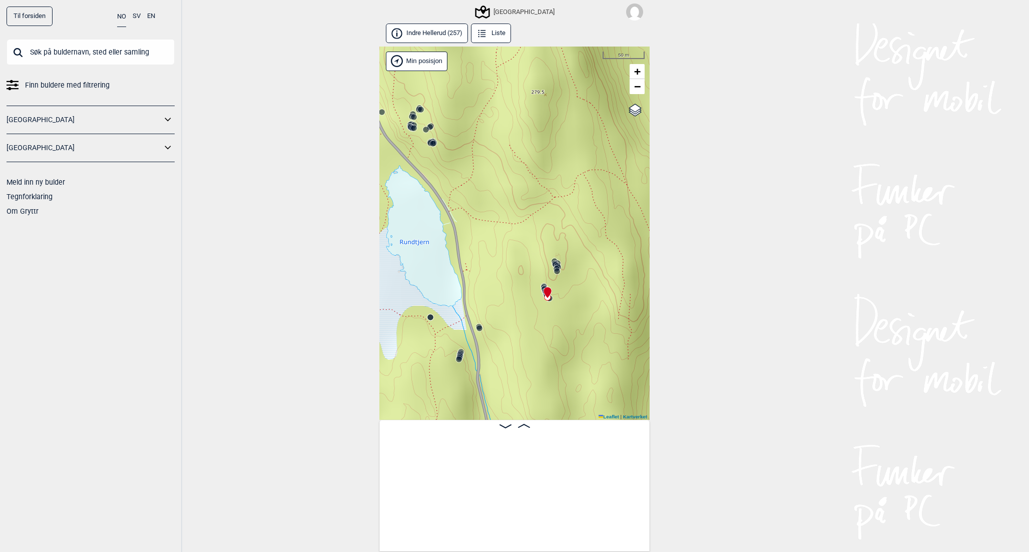
scroll to position [0, 10558]
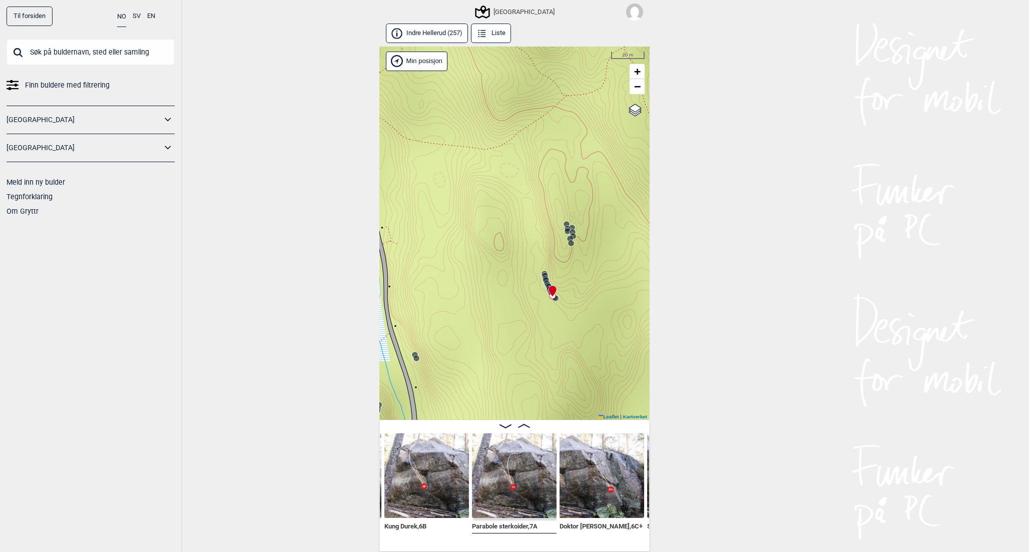
click at [510, 479] on img at bounding box center [514, 476] width 85 height 85
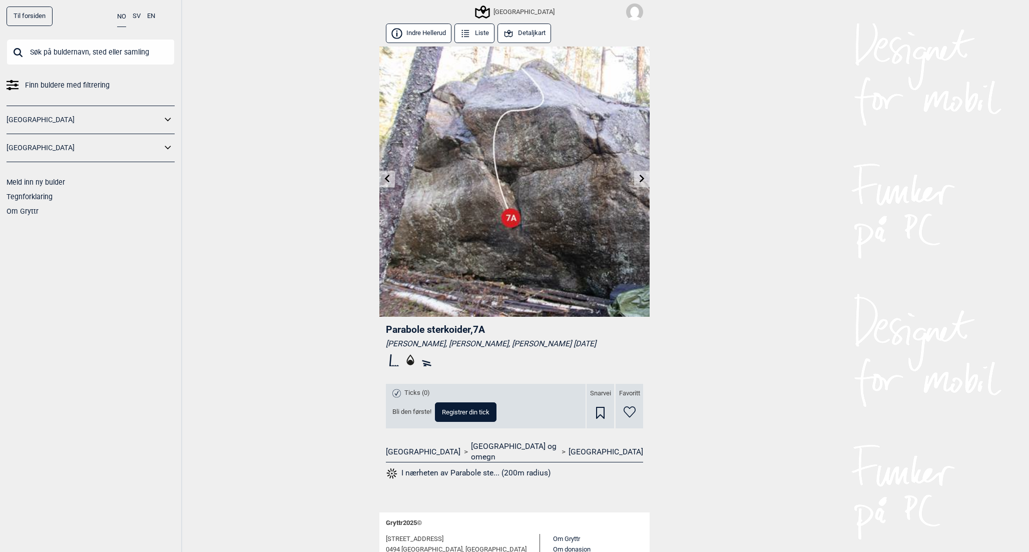
scroll to position [51, 0]
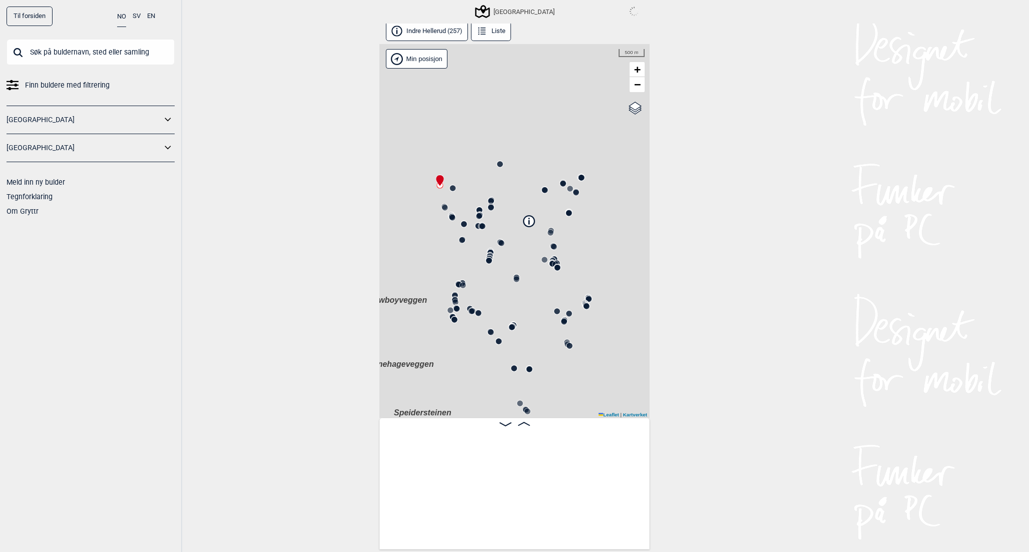
scroll to position [0, 79]
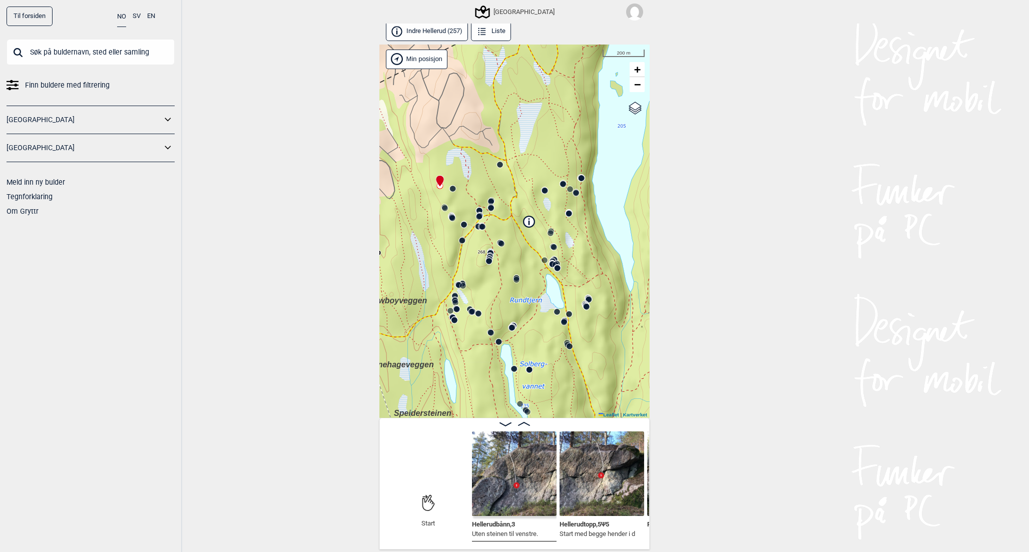
click at [578, 195] on icon at bounding box center [576, 193] width 8 height 8
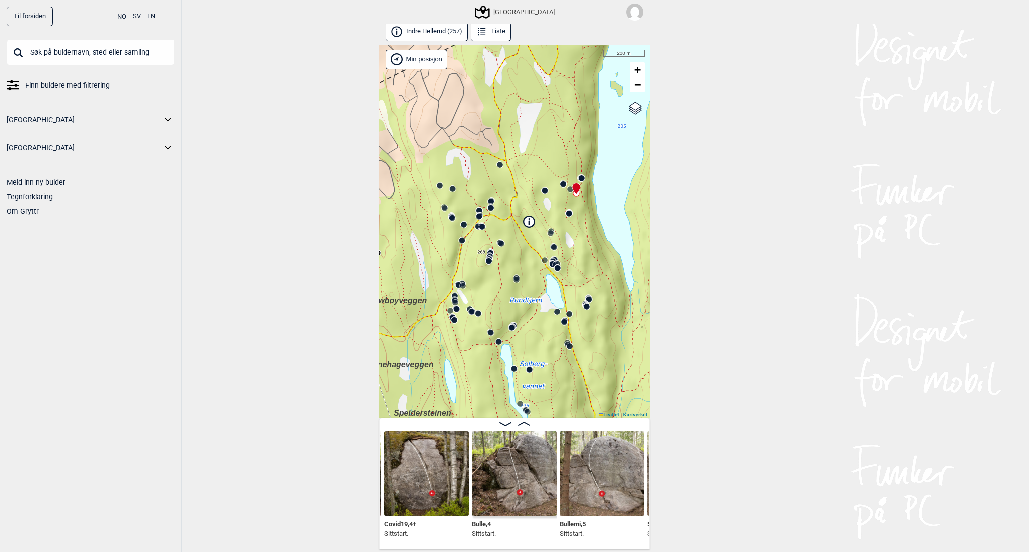
click at [569, 184] on div "Speidersteinen Barnehageveggen Cowboyveggen Bølerveggen [GEOGRAPHIC_DATA]" at bounding box center [514, 232] width 270 height 374
click at [569, 188] on circle at bounding box center [570, 189] width 6 height 6
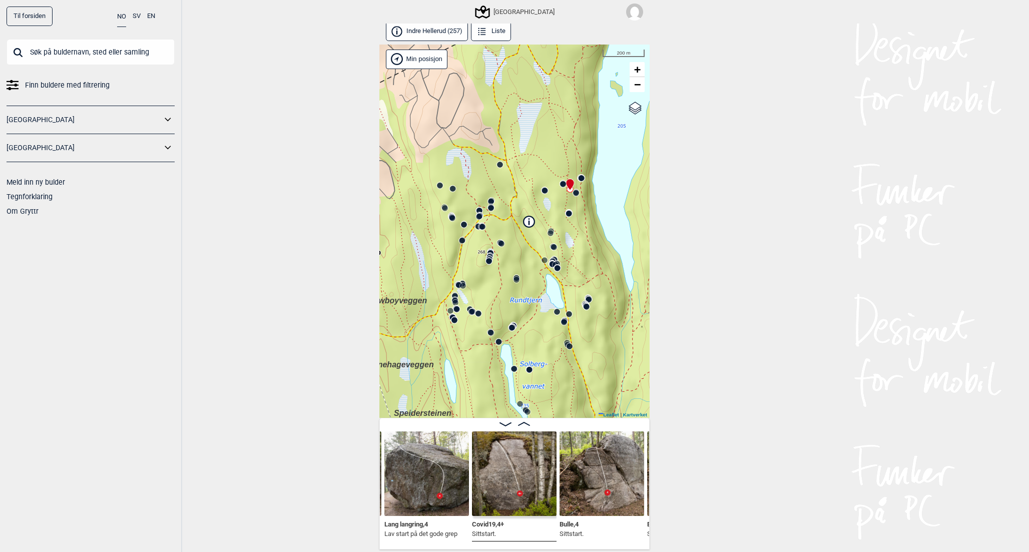
click at [561, 182] on icon at bounding box center [563, 184] width 8 height 8
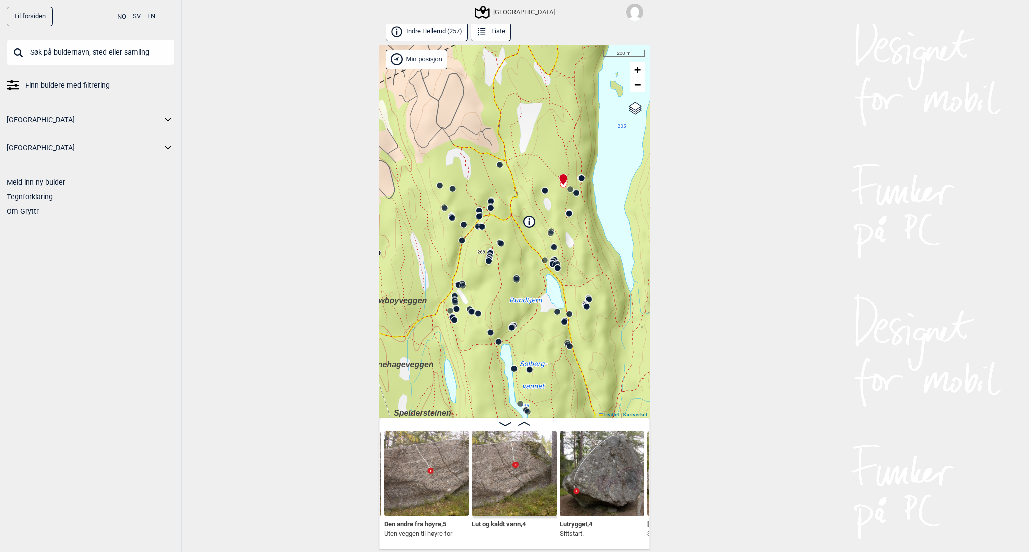
click at [544, 191] on circle at bounding box center [545, 191] width 6 height 6
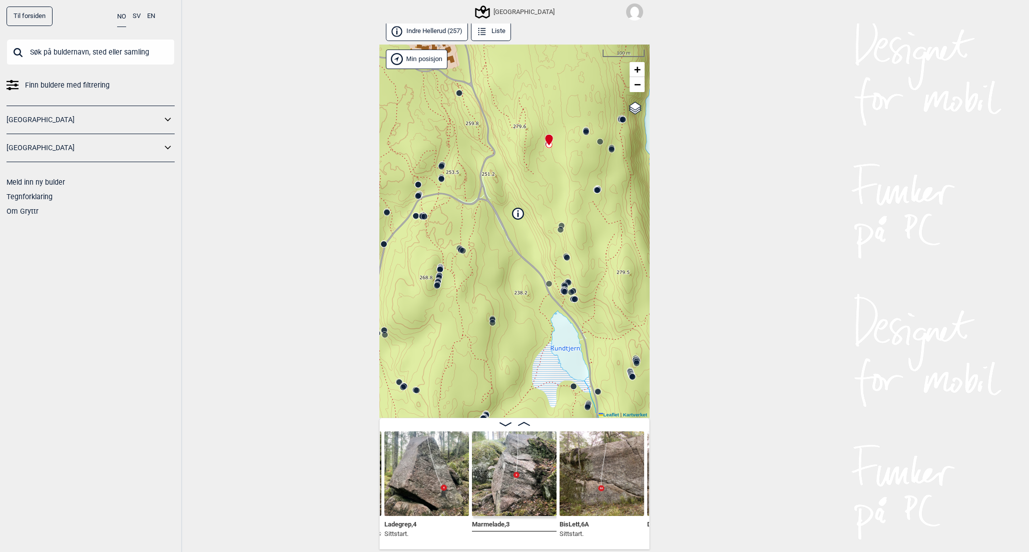
click at [589, 133] on circle at bounding box center [586, 132] width 7 height 7
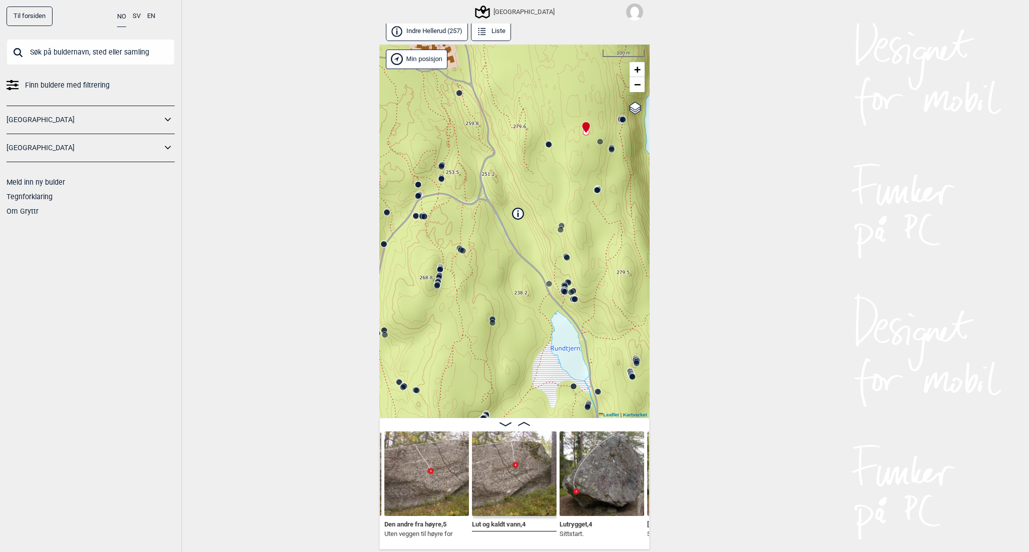
click at [435, 289] on div "Speidersteinen Barnehageveggen Cowboyveggen Bølerveggen [GEOGRAPHIC_DATA]" at bounding box center [514, 232] width 270 height 374
click at [435, 288] on icon at bounding box center [437, 286] width 8 height 8
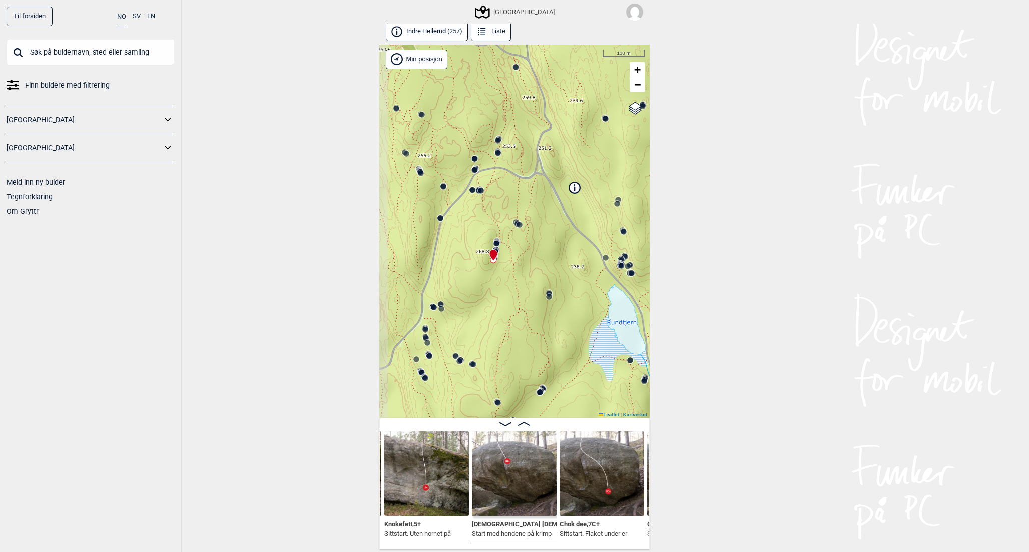
drag, startPoint x: 426, startPoint y: 339, endPoint x: 482, endPoint y: 313, distance: 62.3
click at [482, 313] on div "Speidersteinen Barnehageveggen Cowboyveggen Bølerveggen [GEOGRAPHIC_DATA]" at bounding box center [514, 232] width 270 height 374
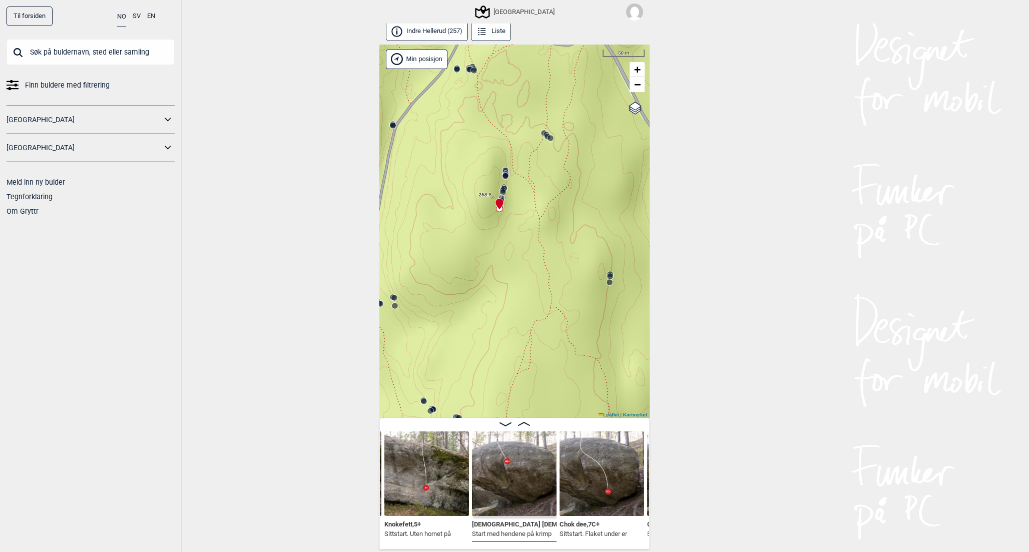
click at [610, 285] on circle at bounding box center [609, 282] width 7 height 7
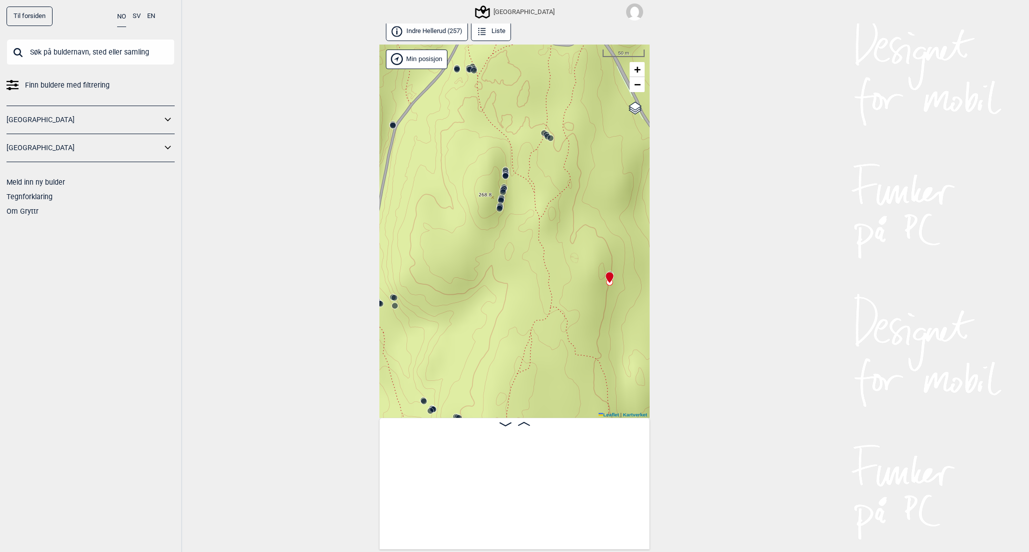
scroll to position [0, 12661]
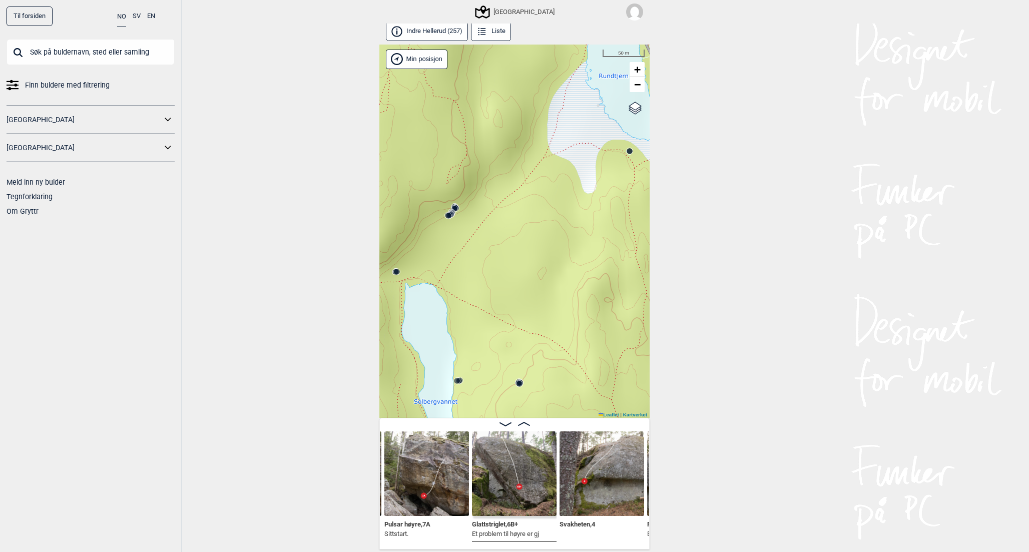
drag, startPoint x: 490, startPoint y: 283, endPoint x: 657, endPoint y: 275, distance: 167.4
click at [657, 275] on div "Til forsiden NO SV EN Finn buldere med filtrering [GEOGRAPHIC_DATA] [GEOGRAPHIC…" at bounding box center [514, 274] width 1029 height 552
click at [449, 215] on circle at bounding box center [449, 216] width 6 height 6
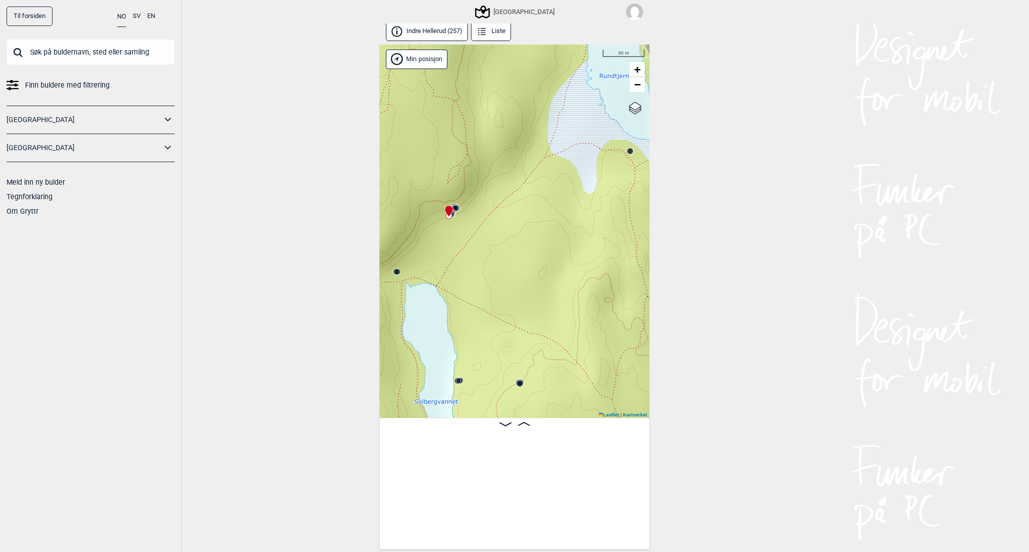
scroll to position [0, 19290]
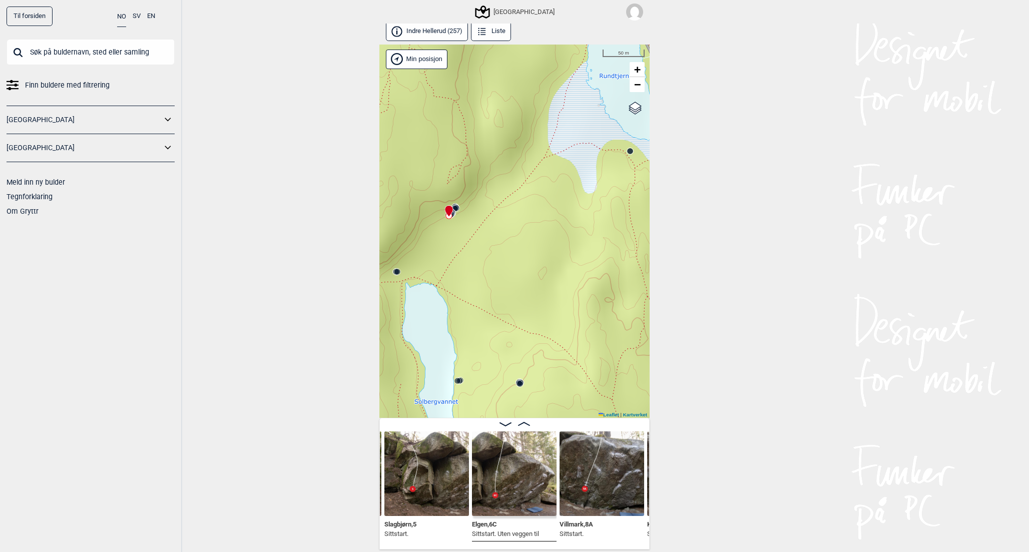
click at [597, 459] on img at bounding box center [602, 474] width 85 height 85
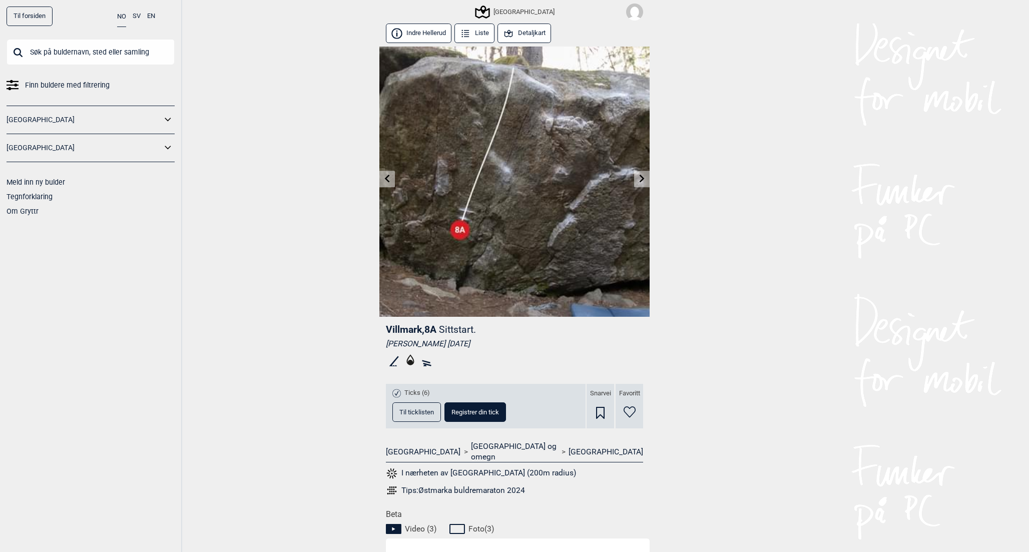
click at [417, 413] on span "Til ticklisten" at bounding box center [417, 412] width 35 height 7
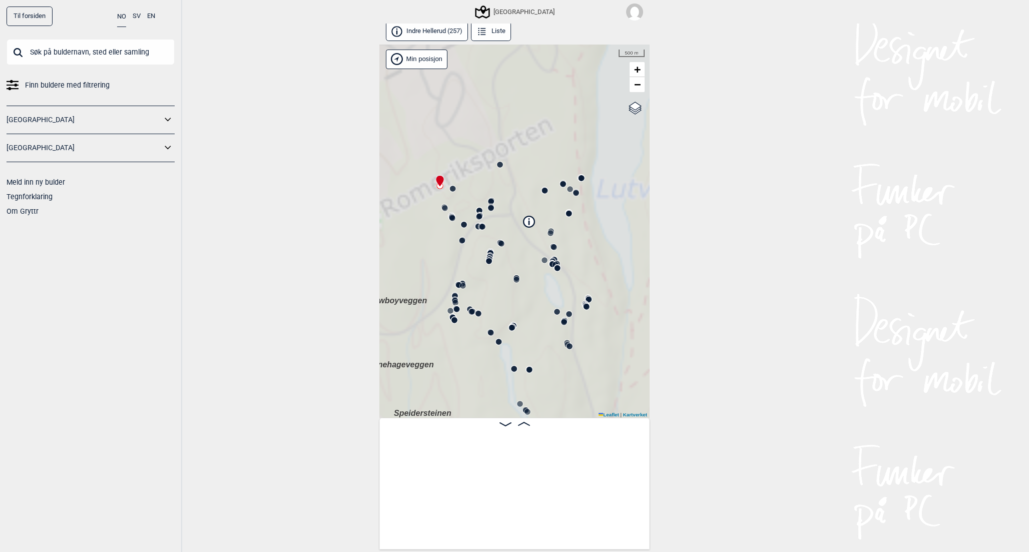
scroll to position [0, 79]
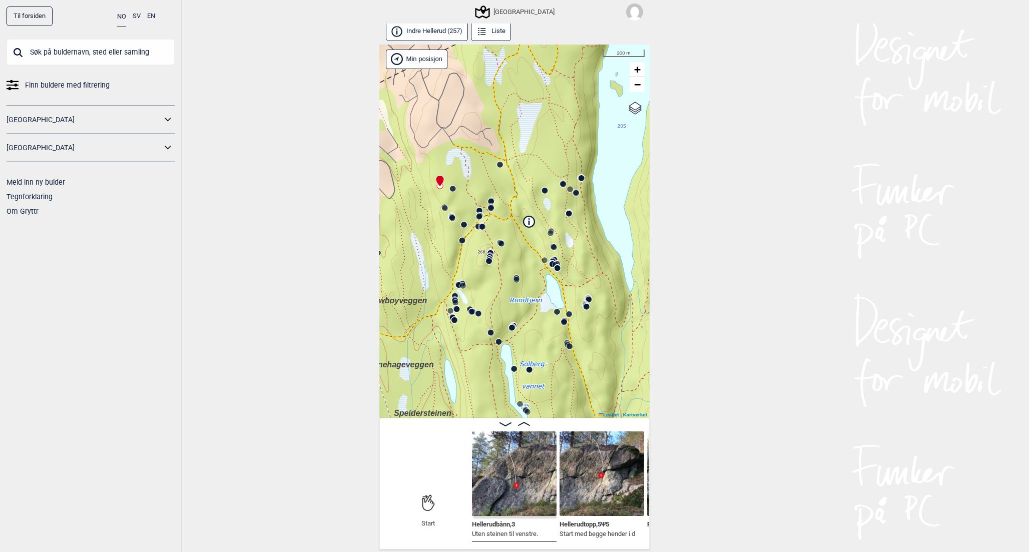
click at [453, 319] on circle at bounding box center [455, 320] width 6 height 6
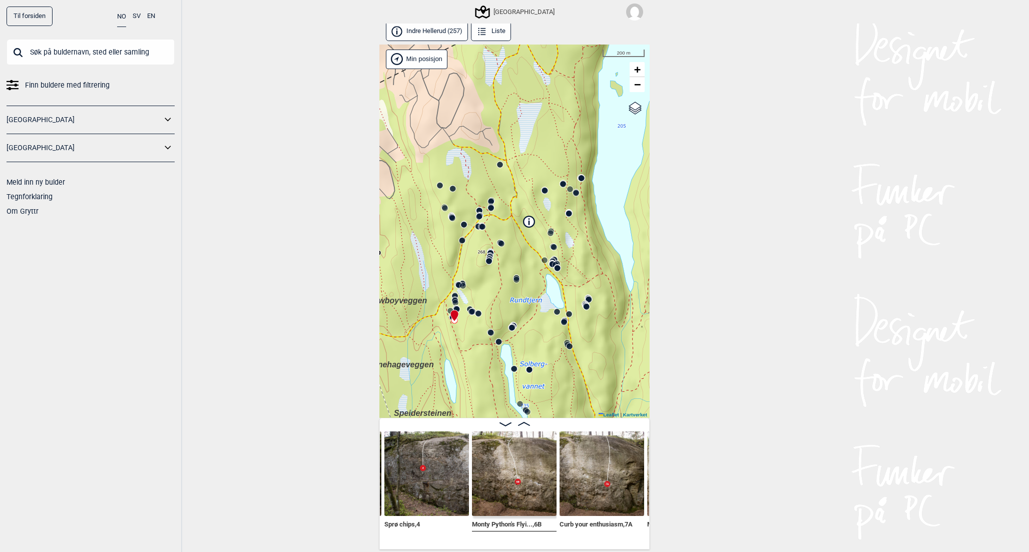
click at [515, 13] on div "[GEOGRAPHIC_DATA]" at bounding box center [516, 12] width 78 height 12
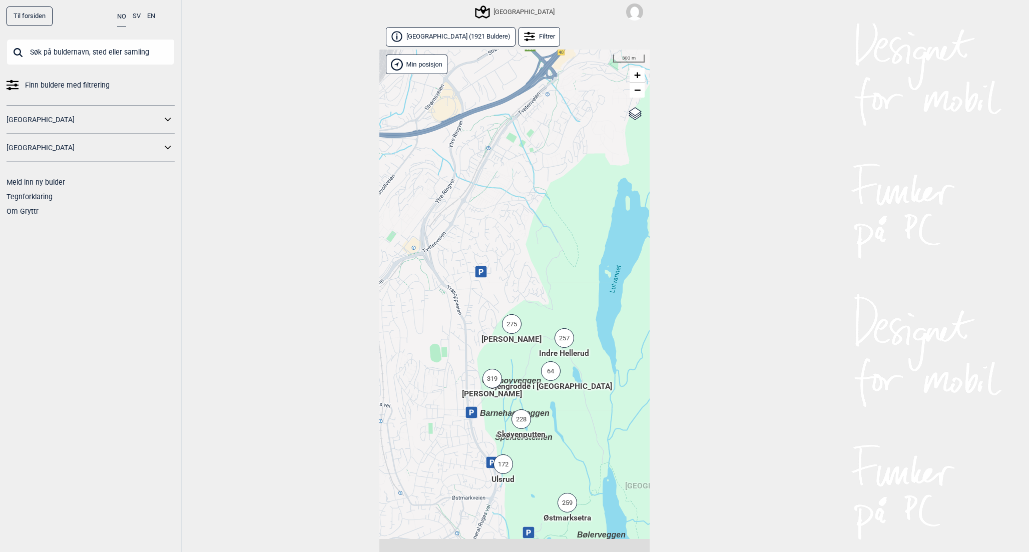
drag, startPoint x: 508, startPoint y: 457, endPoint x: 590, endPoint y: 408, distance: 95.4
click at [590, 409] on div "Hallingdal Stange [GEOGRAPHIC_DATA] syd [GEOGRAPHIC_DATA] og omegn [GEOGRAPHIC_…" at bounding box center [514, 312] width 270 height 525
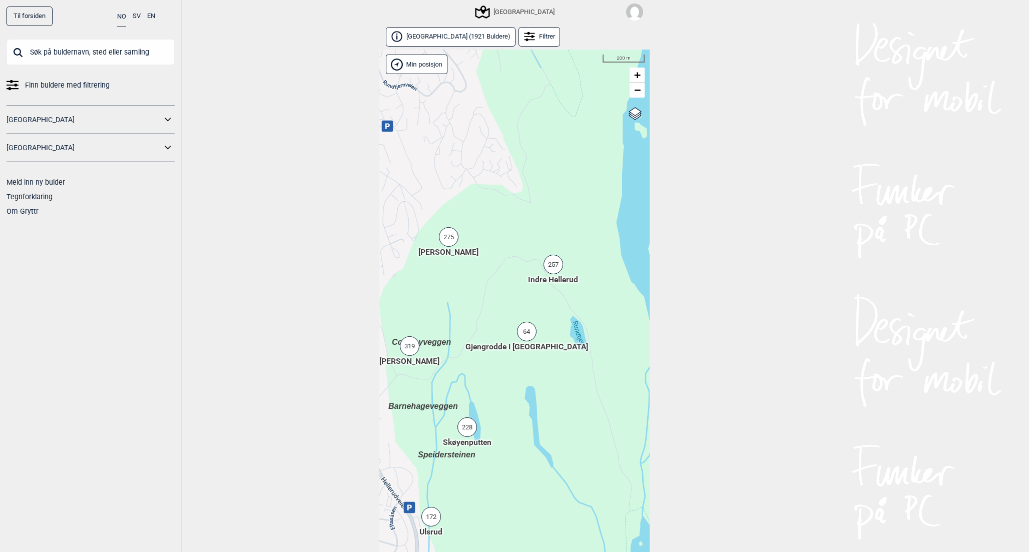
drag, startPoint x: 540, startPoint y: 406, endPoint x: 626, endPoint y: 406, distance: 86.1
click at [626, 406] on div "Hallingdal Stange [GEOGRAPHIC_DATA] syd [GEOGRAPHIC_DATA] og omegn [GEOGRAPHIC_…" at bounding box center [514, 312] width 270 height 525
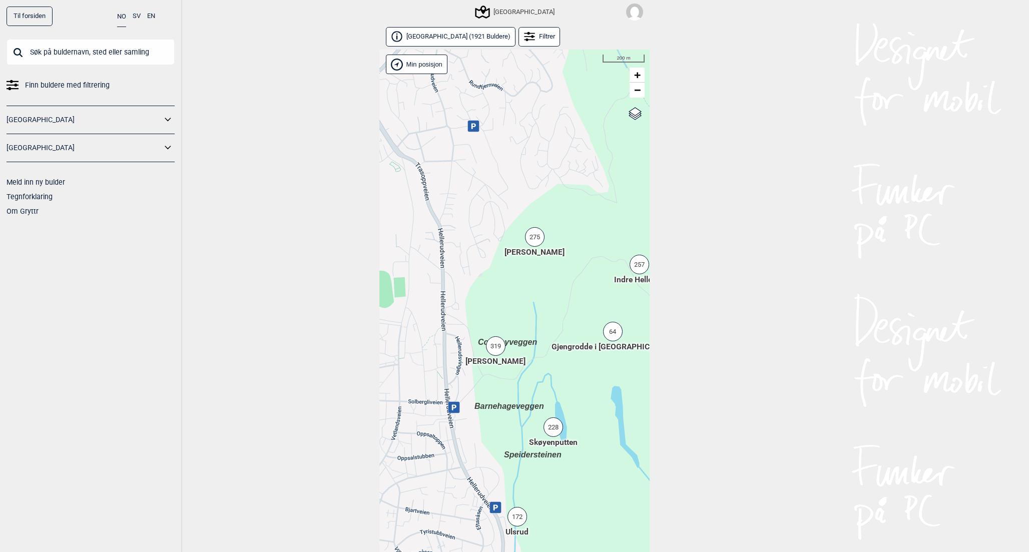
click at [537, 242] on div "275" at bounding box center [535, 237] width 20 height 20
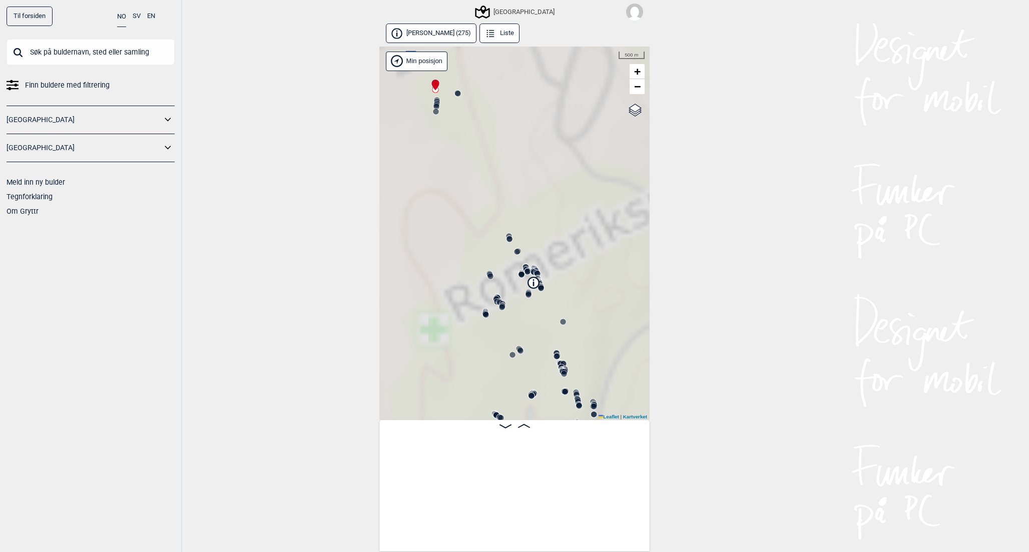
scroll to position [0, 79]
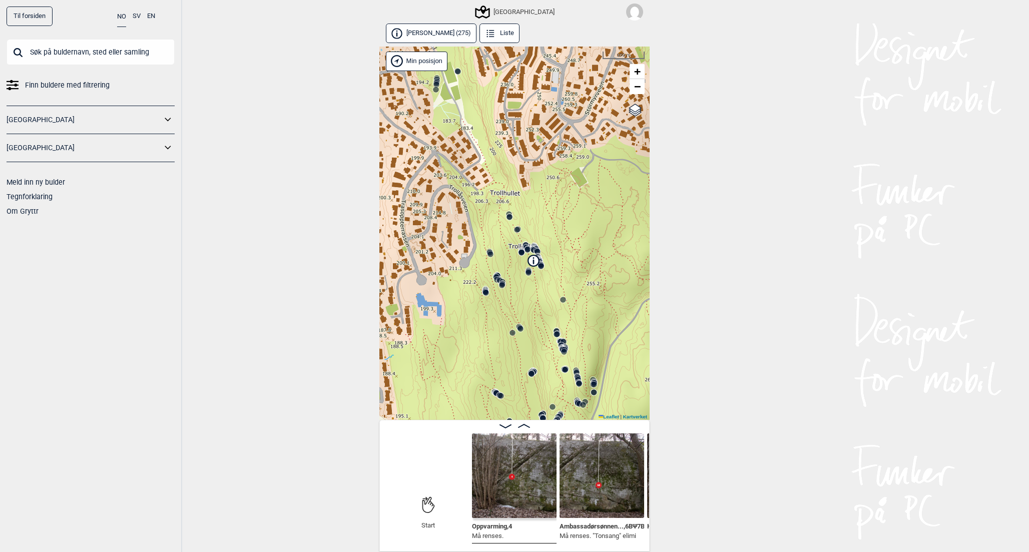
drag, startPoint x: 543, startPoint y: 292, endPoint x: 543, endPoint y: 206, distance: 86.1
click at [543, 206] on div "Speidersteinen Barnehageveggen Cowboyveggen Bølerveggen [GEOGRAPHIC_DATA]" at bounding box center [514, 234] width 270 height 374
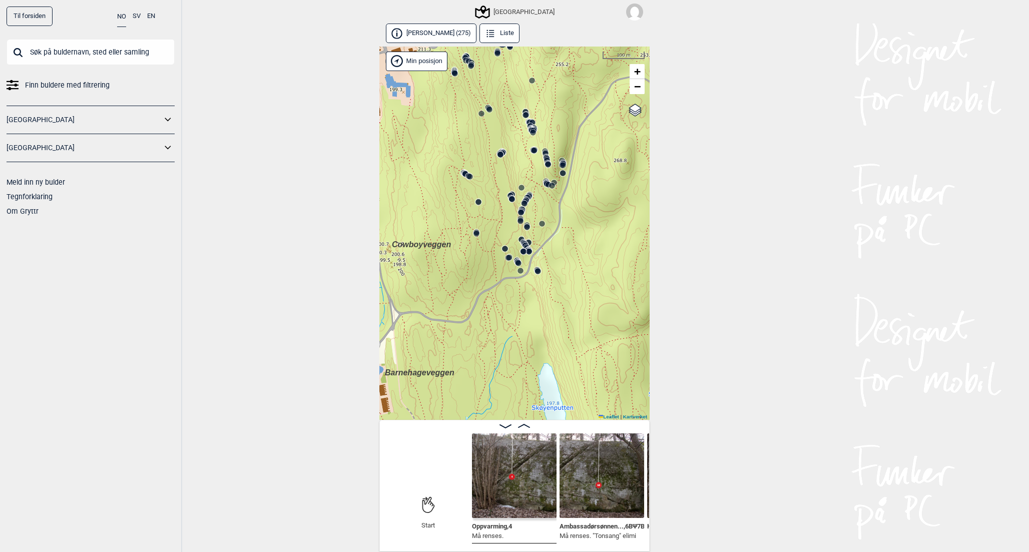
drag, startPoint x: 588, startPoint y: 362, endPoint x: 557, endPoint y: 233, distance: 132.8
click at [557, 233] on div "Speidersteinen Barnehageveggen Cowboyveggen Bølerveggen [GEOGRAPHIC_DATA]" at bounding box center [514, 234] width 270 height 374
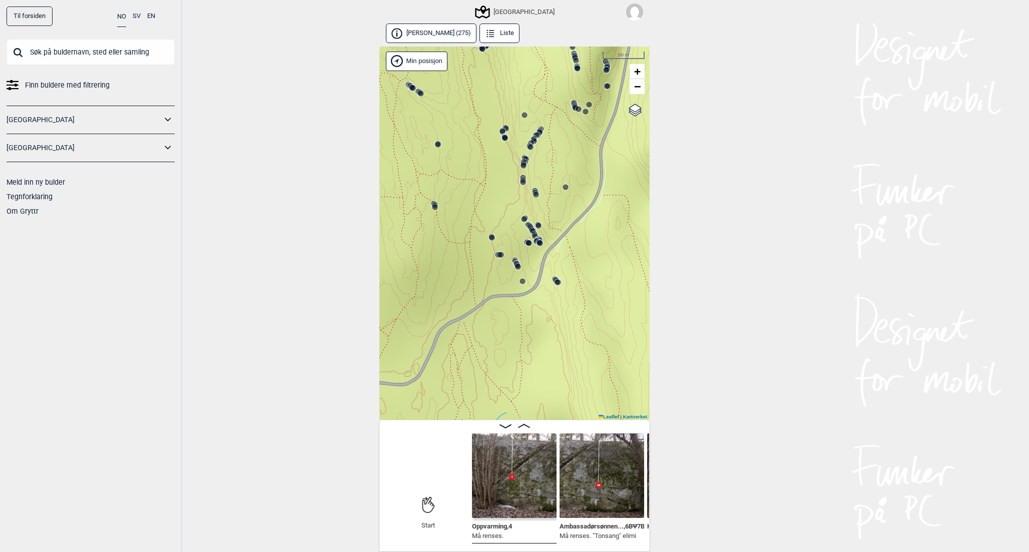
click at [524, 181] on circle at bounding box center [523, 182] width 6 height 6
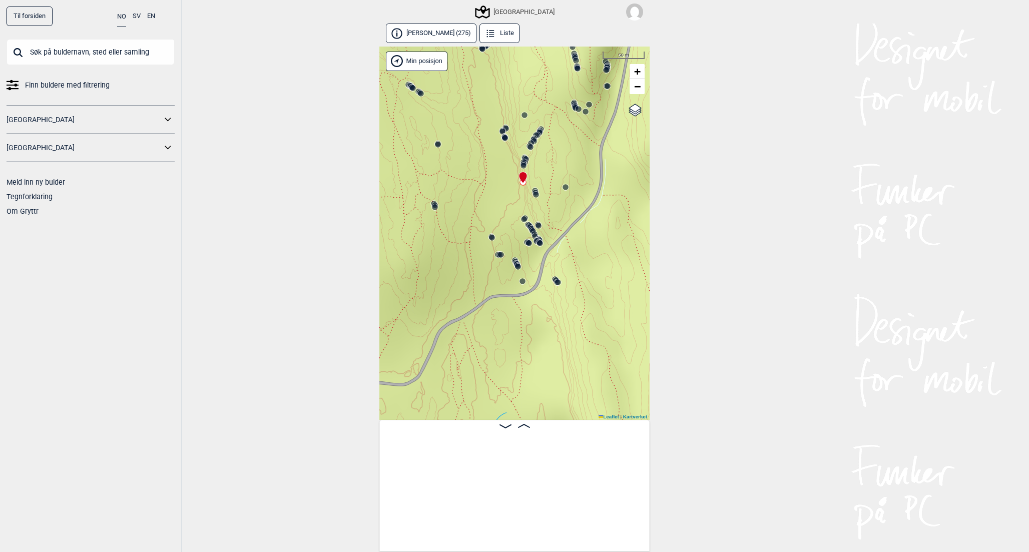
scroll to position [0, 18031]
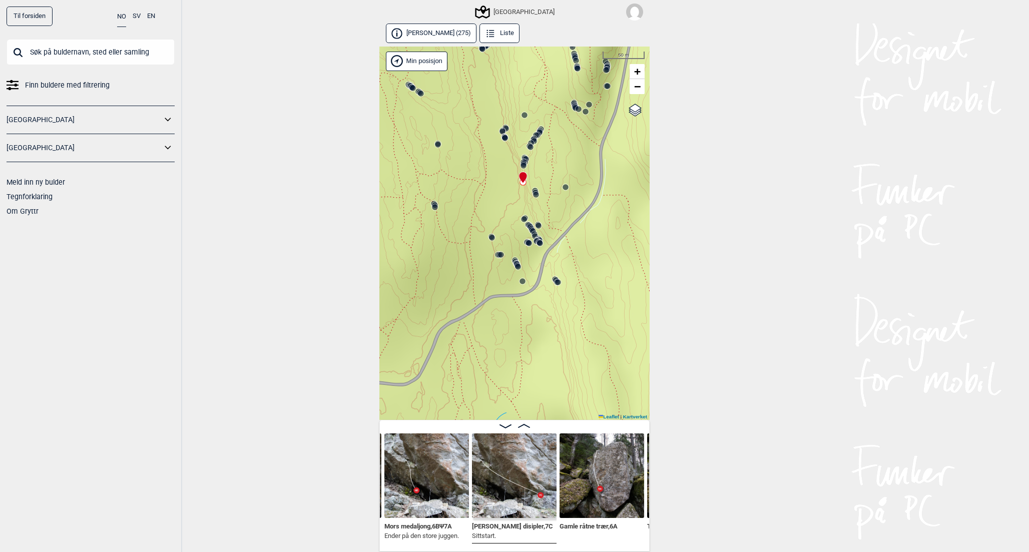
click at [523, 484] on img at bounding box center [514, 476] width 85 height 85
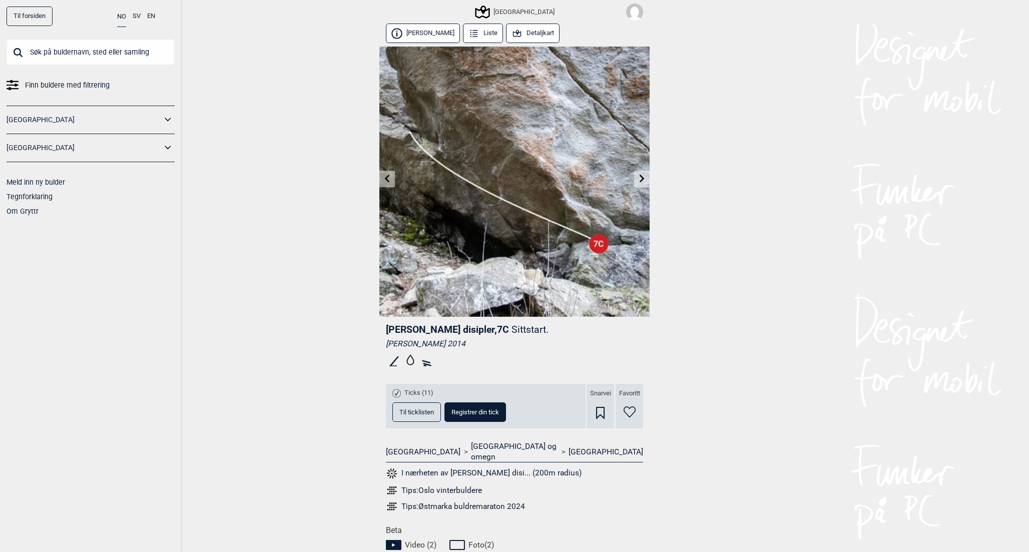
click at [408, 422] on div "Ticks (11) Til ticklisten Registrer din tick" at bounding box center [486, 406] width 200 height 45
click at [411, 416] on button "Til ticklisten" at bounding box center [417, 413] width 49 height 20
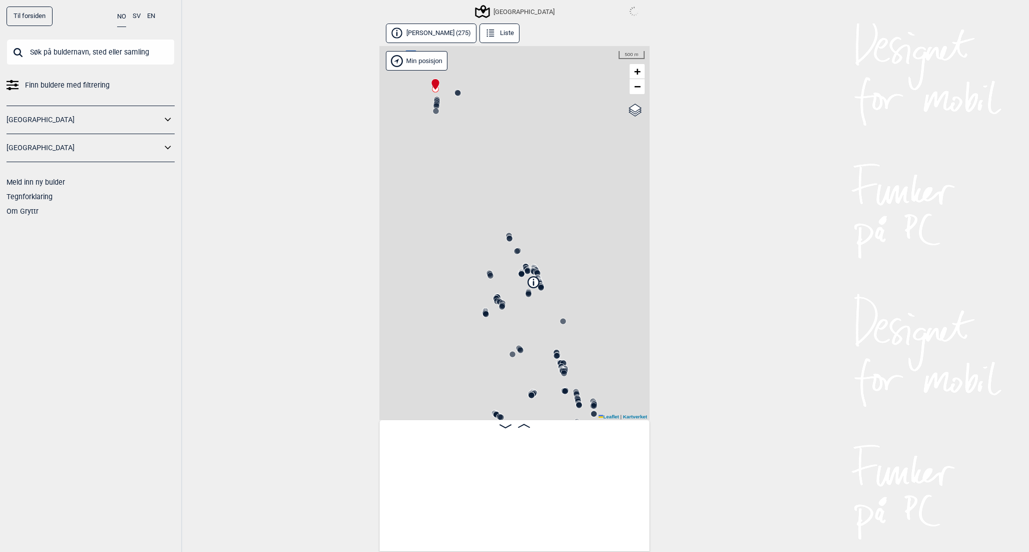
scroll to position [0, 79]
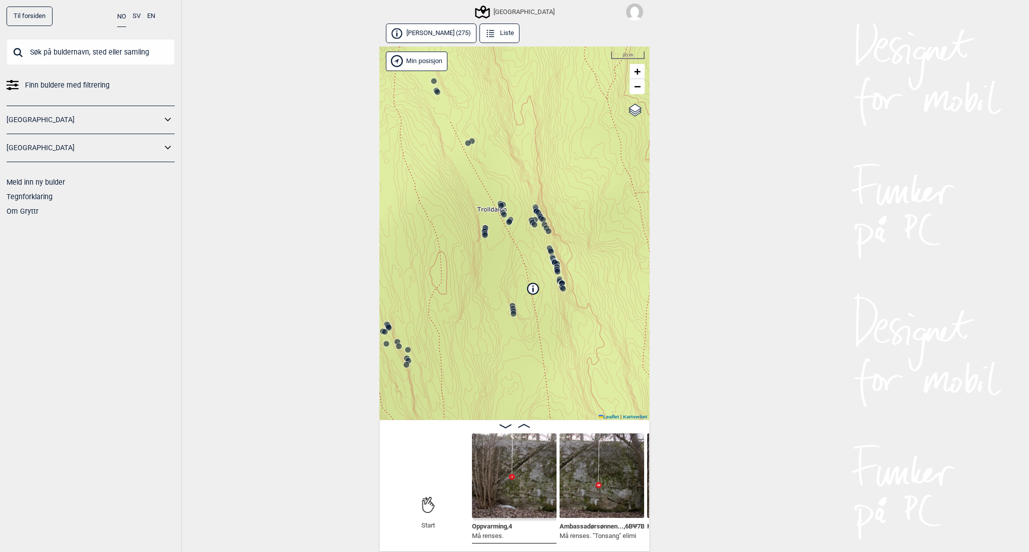
click at [534, 287] on icon at bounding box center [533, 288] width 11 height 11
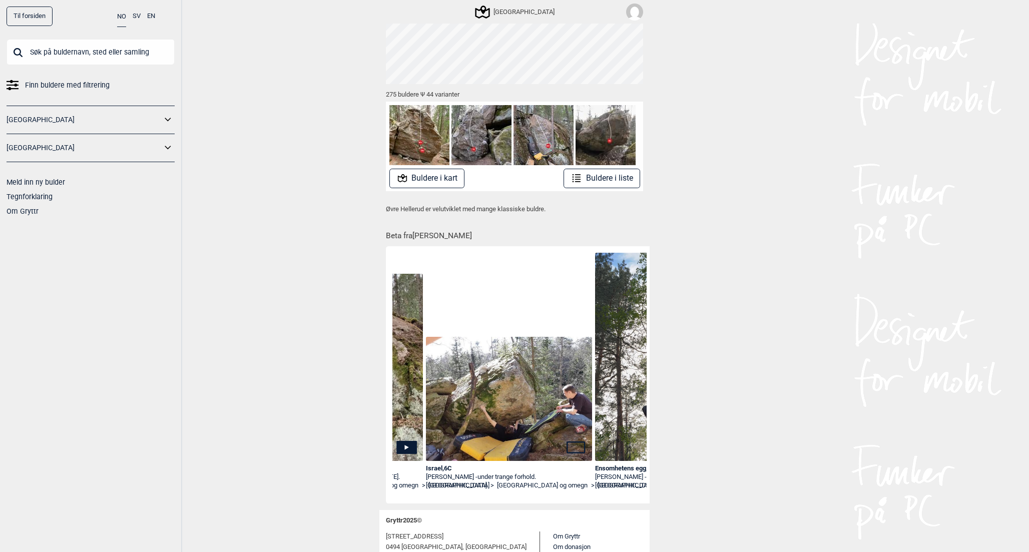
scroll to position [0, 486]
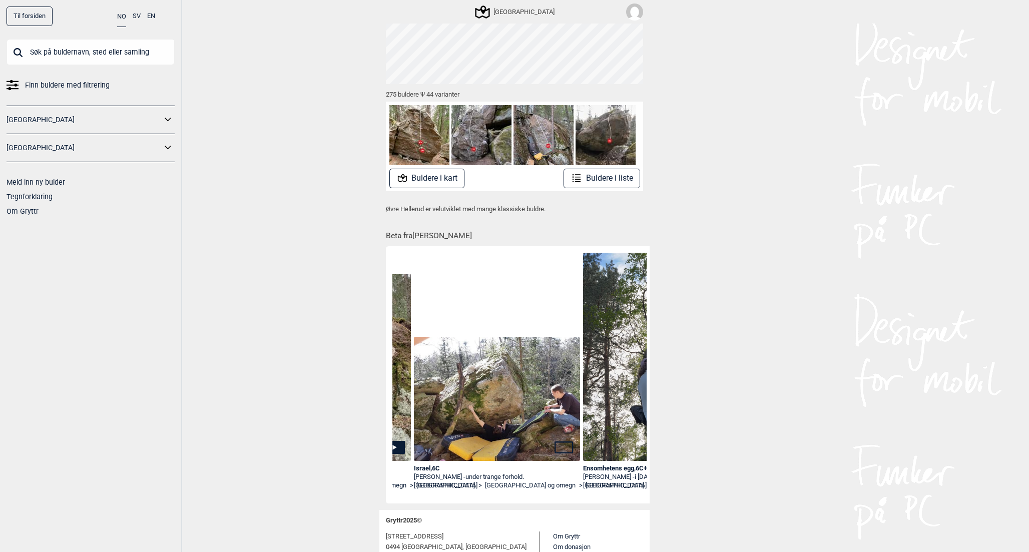
click at [528, 409] on img at bounding box center [497, 399] width 166 height 125
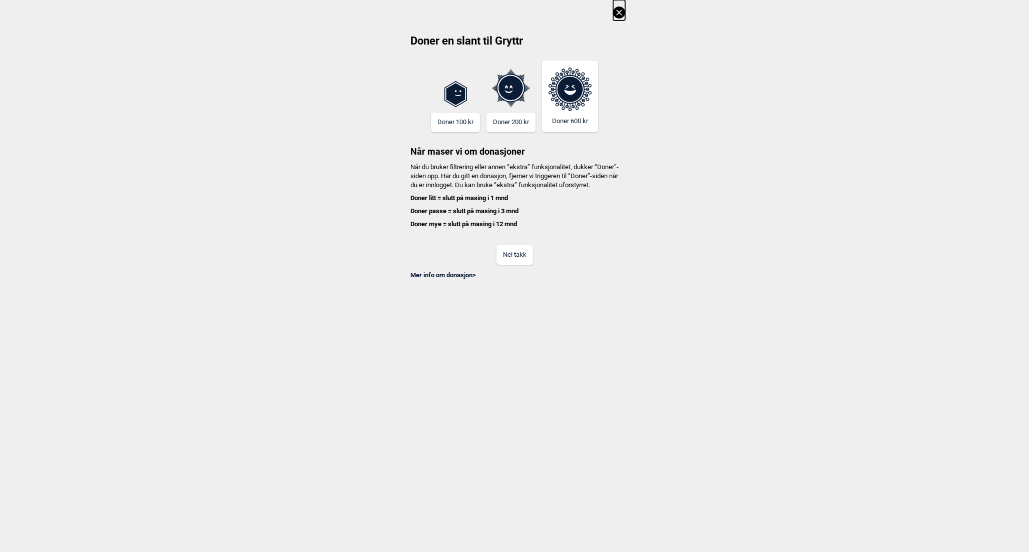
click at [618, 13] on icon at bounding box center [619, 13] width 6 height 6
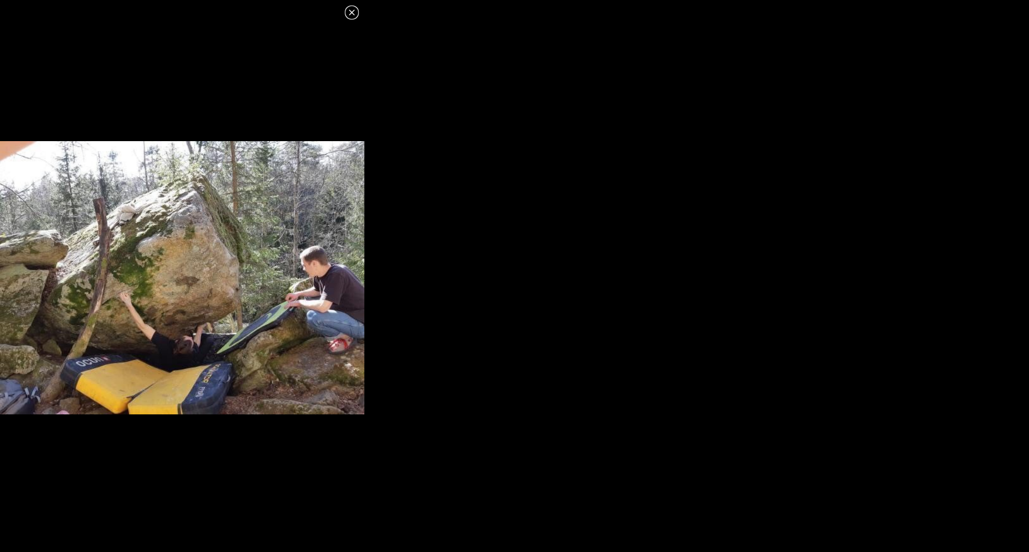
click at [351, 13] on icon at bounding box center [352, 13] width 6 height 6
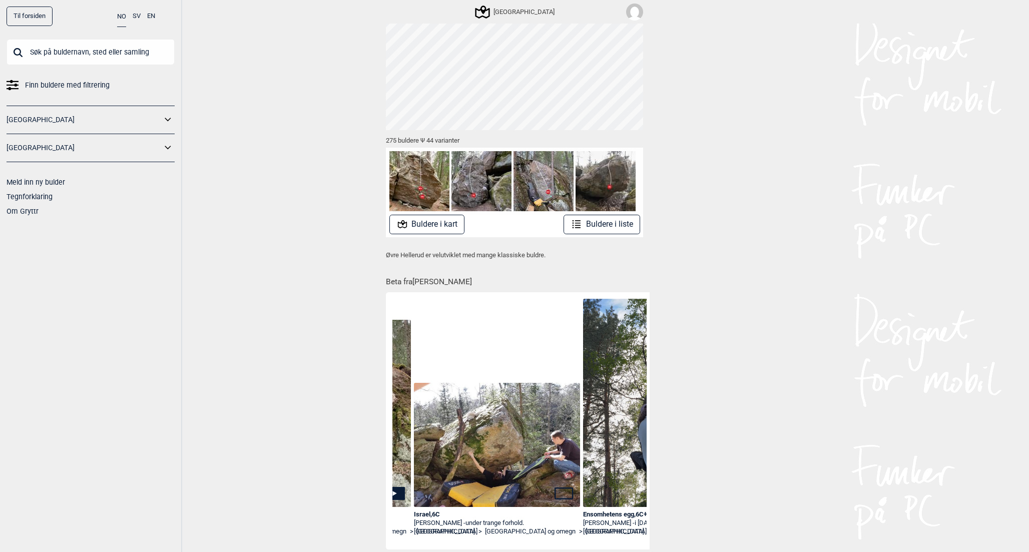
scroll to position [0, 0]
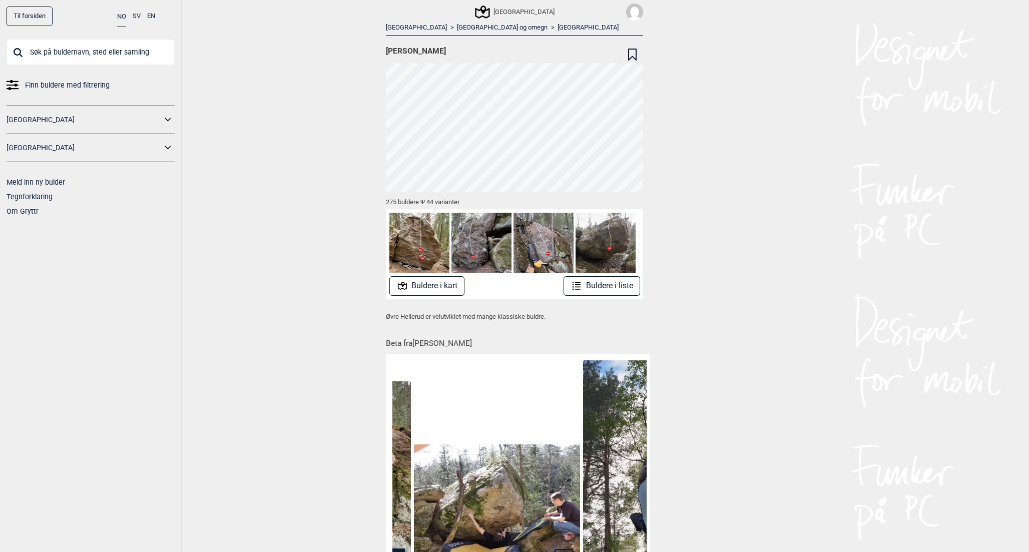
click at [512, 8] on div "[GEOGRAPHIC_DATA]" at bounding box center [516, 12] width 78 height 12
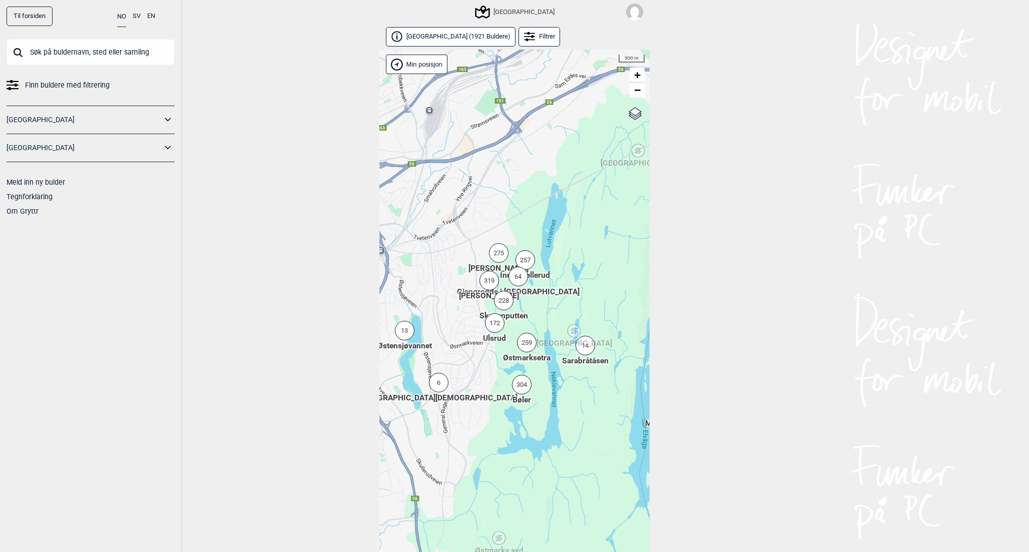
click at [498, 257] on div "275" at bounding box center [499, 253] width 20 height 20
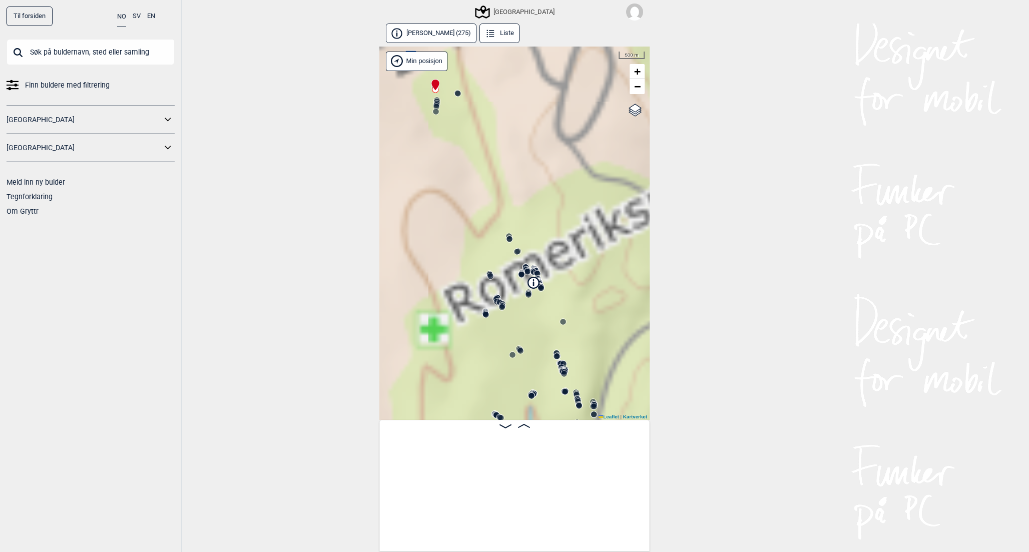
scroll to position [0, 79]
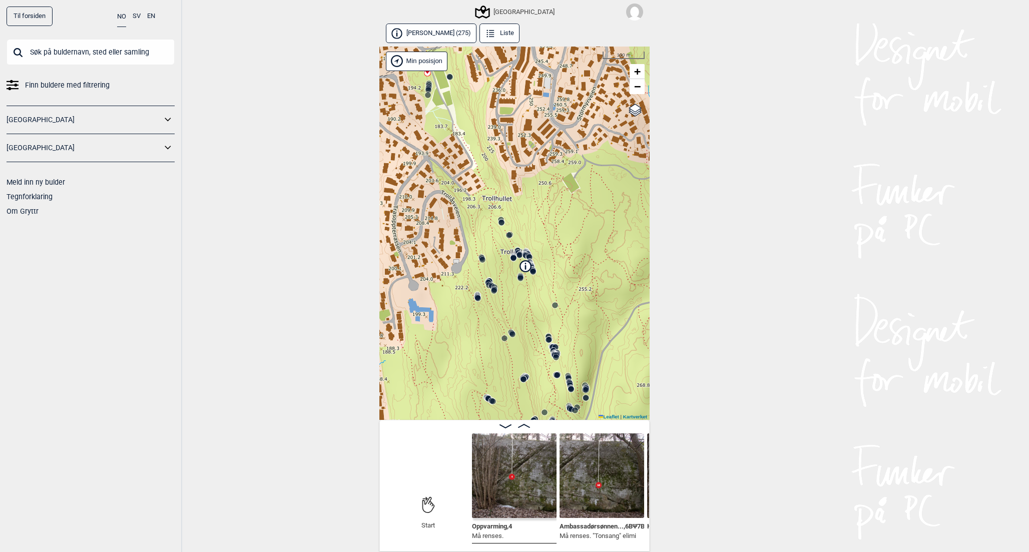
drag, startPoint x: 554, startPoint y: 261, endPoint x: 546, endPoint y: 244, distance: 18.4
click at [546, 244] on div "Speidersteinen Barnehageveggen Cowboyveggen Bølerveggen [GEOGRAPHIC_DATA]" at bounding box center [514, 234] width 270 height 374
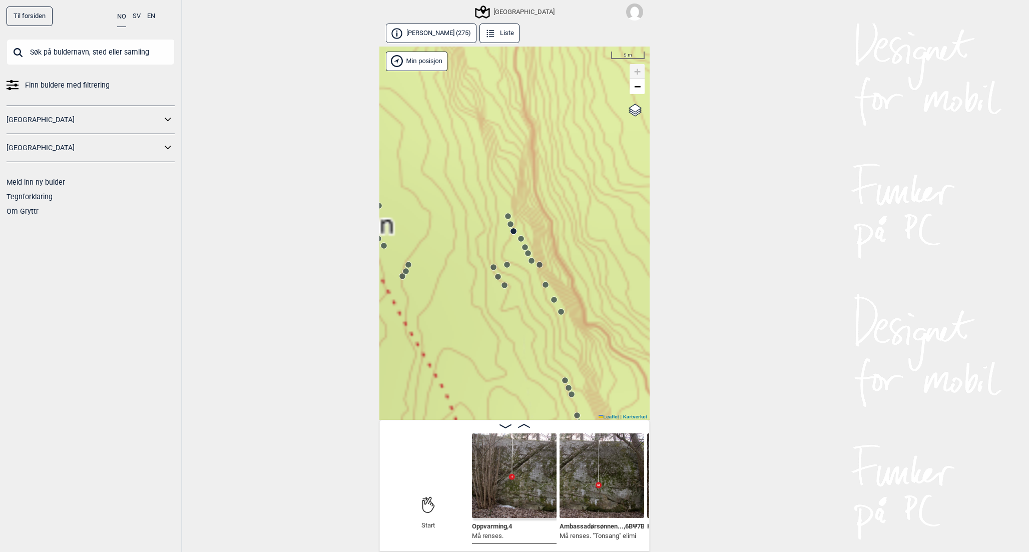
click at [509, 266] on circle at bounding box center [507, 265] width 6 height 6
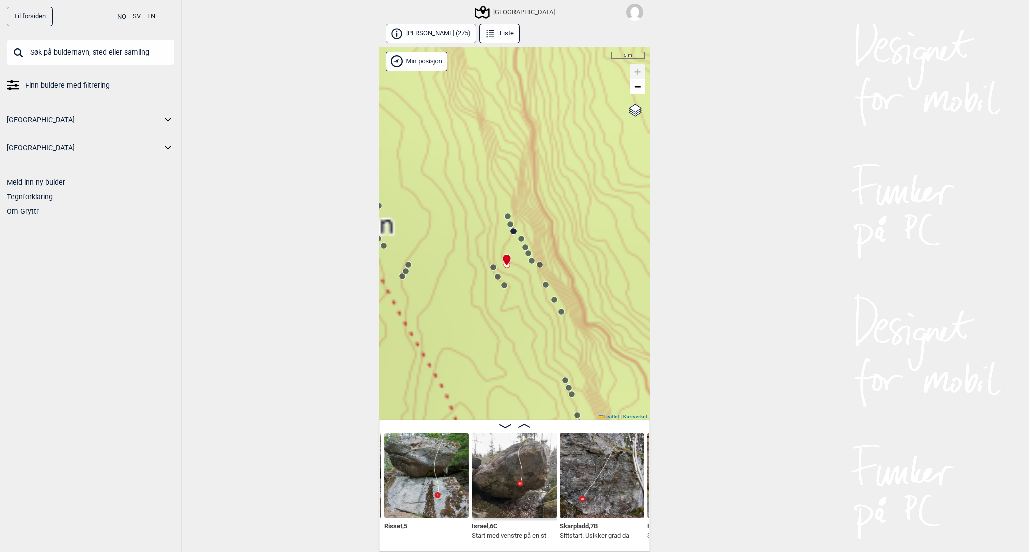
click at [524, 493] on img at bounding box center [514, 476] width 85 height 85
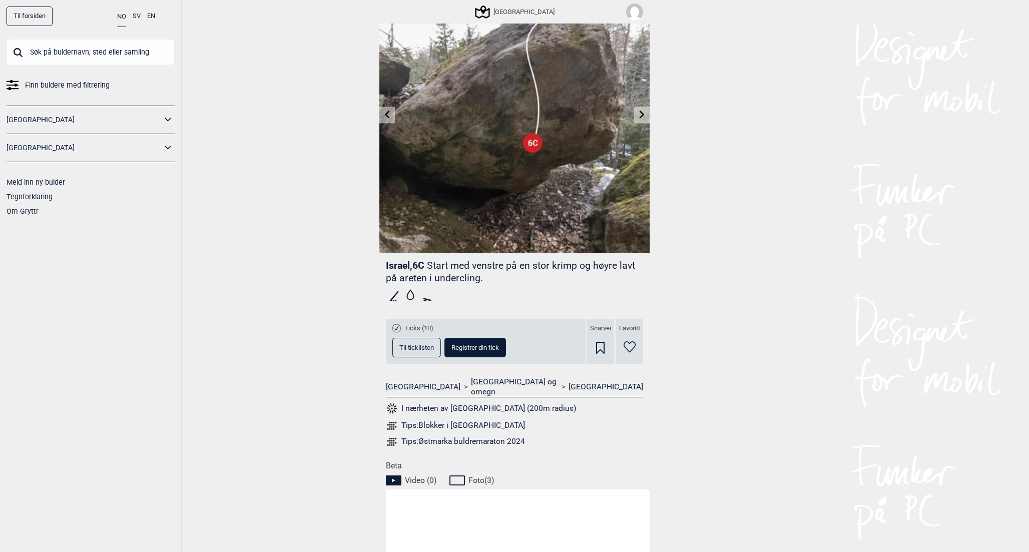
scroll to position [77, 0]
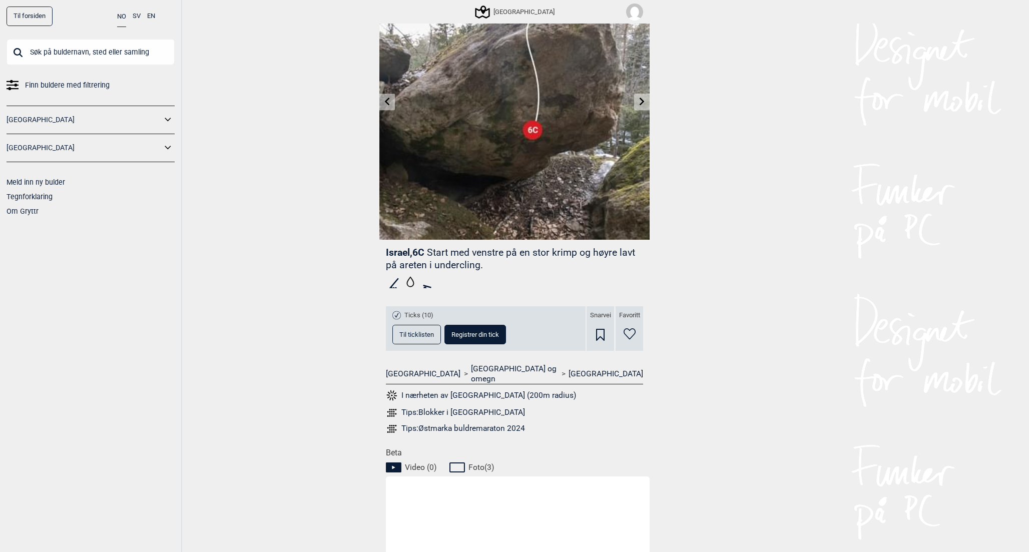
click at [421, 314] on span "Ticks (10)" at bounding box center [419, 315] width 29 height 9
click at [417, 332] on span "Til ticklisten" at bounding box center [417, 334] width 35 height 7
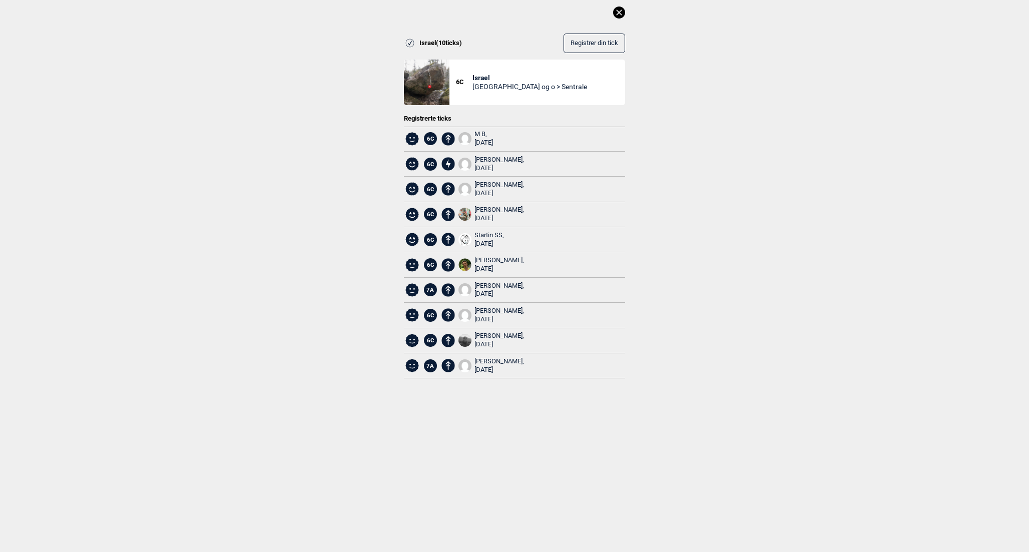
click at [618, 11] on icon at bounding box center [619, 13] width 6 height 6
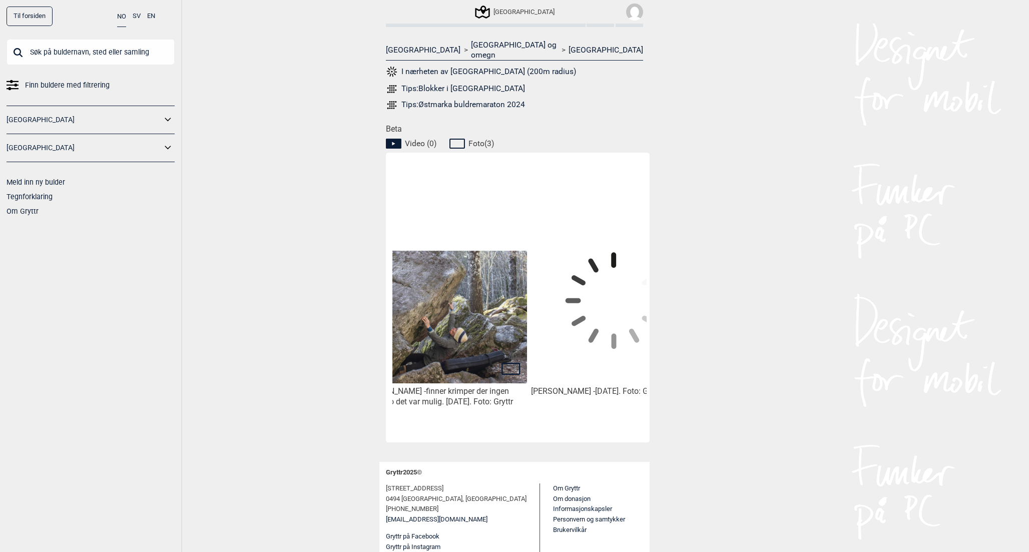
scroll to position [0, 253]
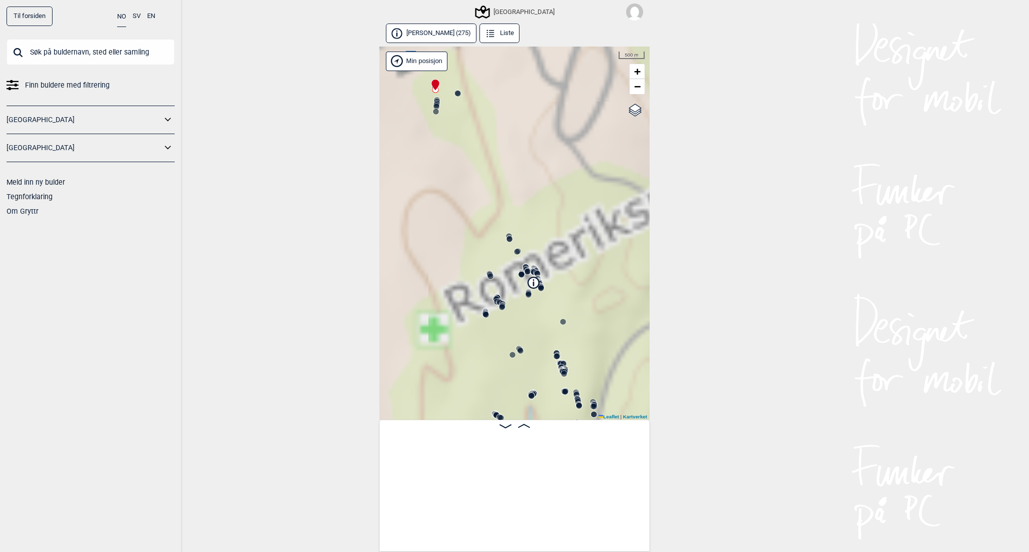
scroll to position [0, 79]
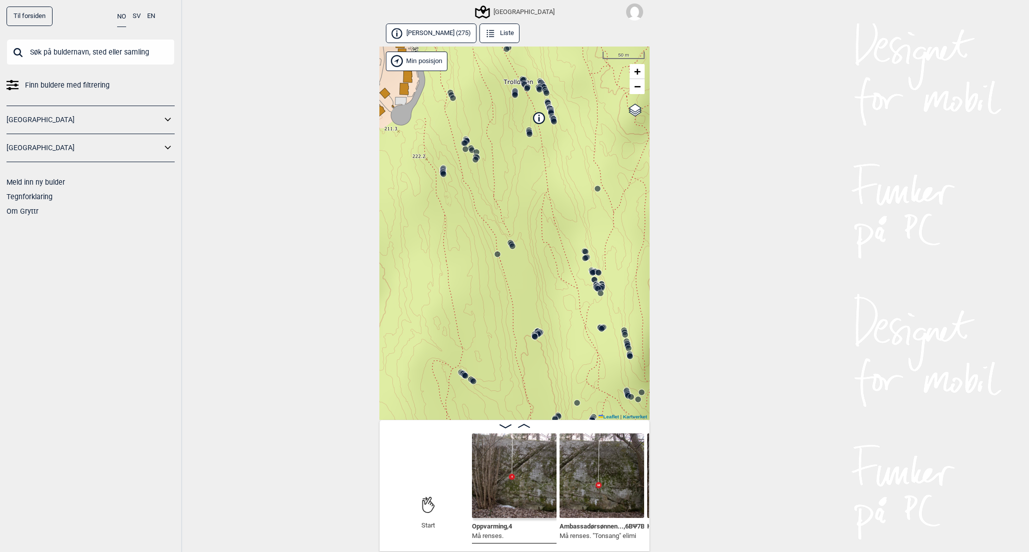
drag, startPoint x: 491, startPoint y: 370, endPoint x: 489, endPoint y: 266, distance: 104.7
click at [489, 266] on div "Speidersteinen Barnehageveggen Cowboyveggen Bølerveggen [GEOGRAPHIC_DATA]" at bounding box center [514, 234] width 270 height 374
click at [512, 245] on circle at bounding box center [513, 246] width 6 height 6
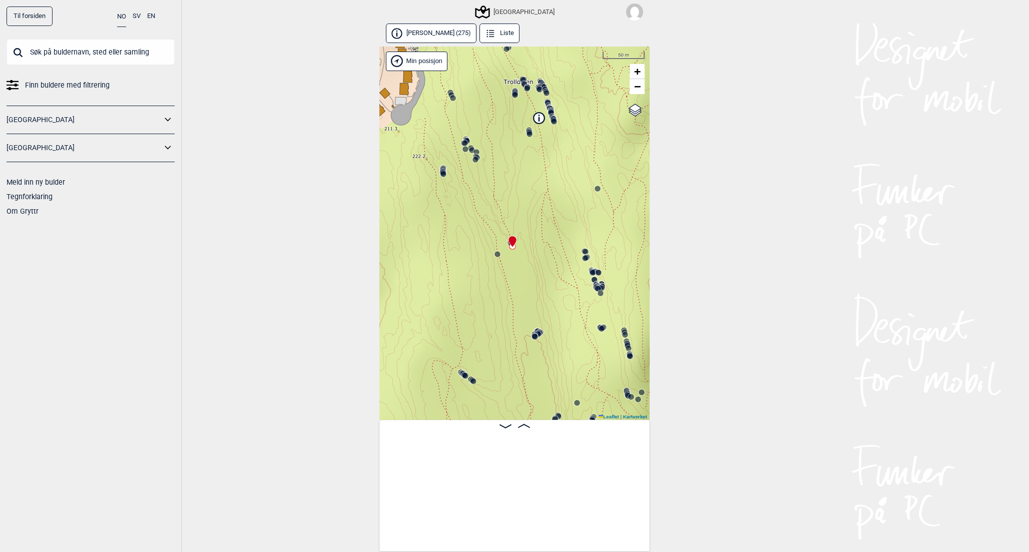
scroll to position [0, 14308]
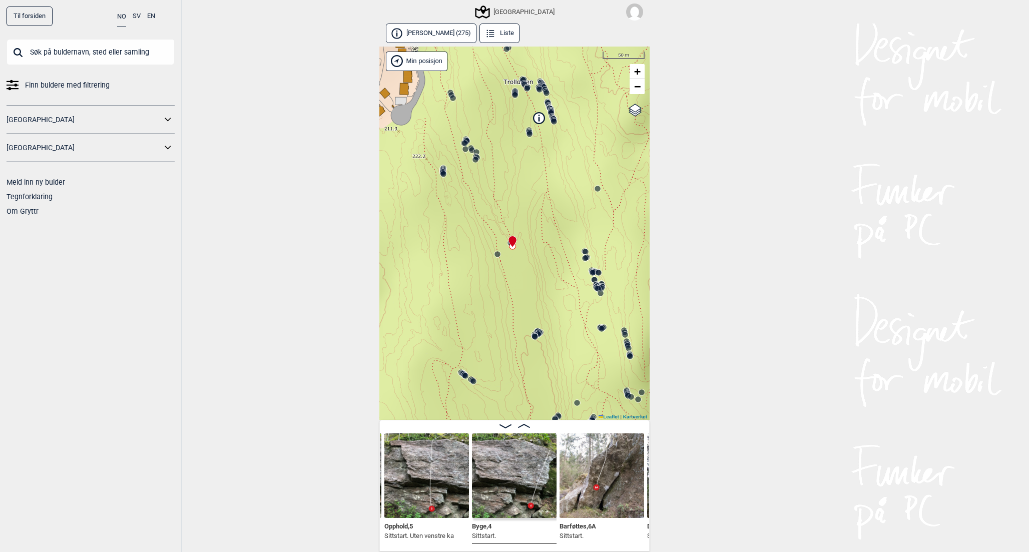
click at [535, 337] on circle at bounding box center [535, 337] width 6 height 6
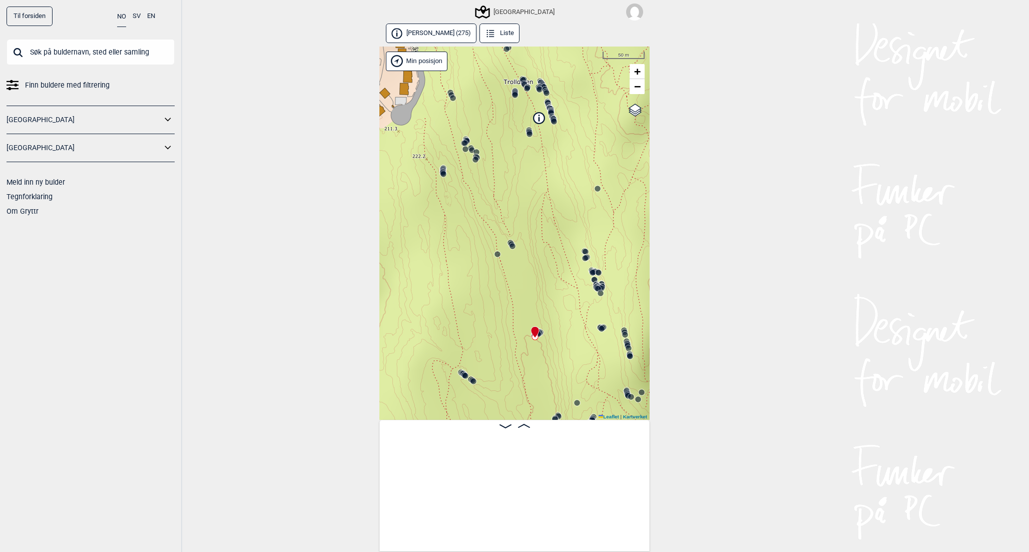
scroll to position [0, 15423]
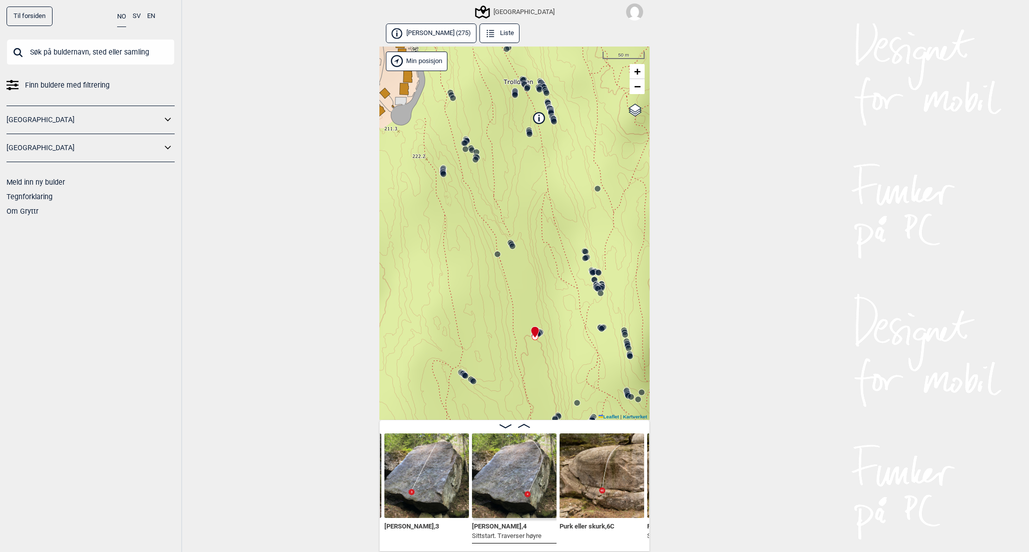
click at [498, 251] on circle at bounding box center [498, 254] width 6 height 6
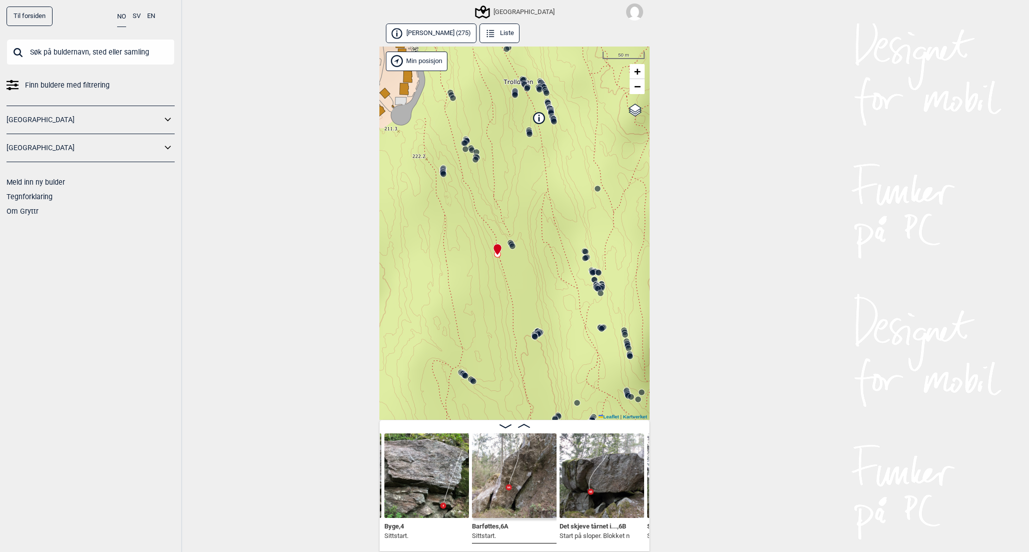
click at [510, 426] on icon at bounding box center [506, 427] width 12 height 4
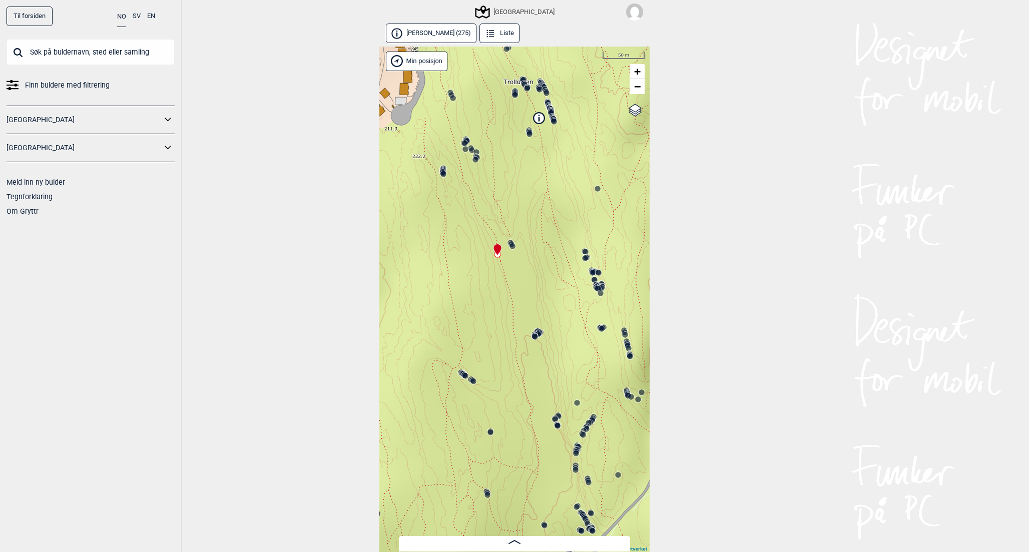
click at [514, 545] on span at bounding box center [515, 542] width 12 height 9
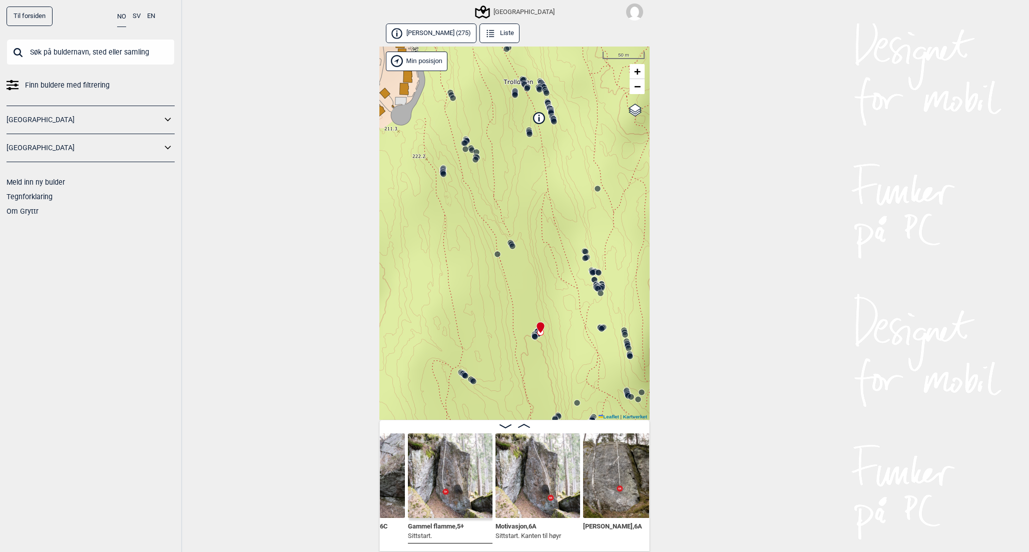
scroll to position [0, 14811]
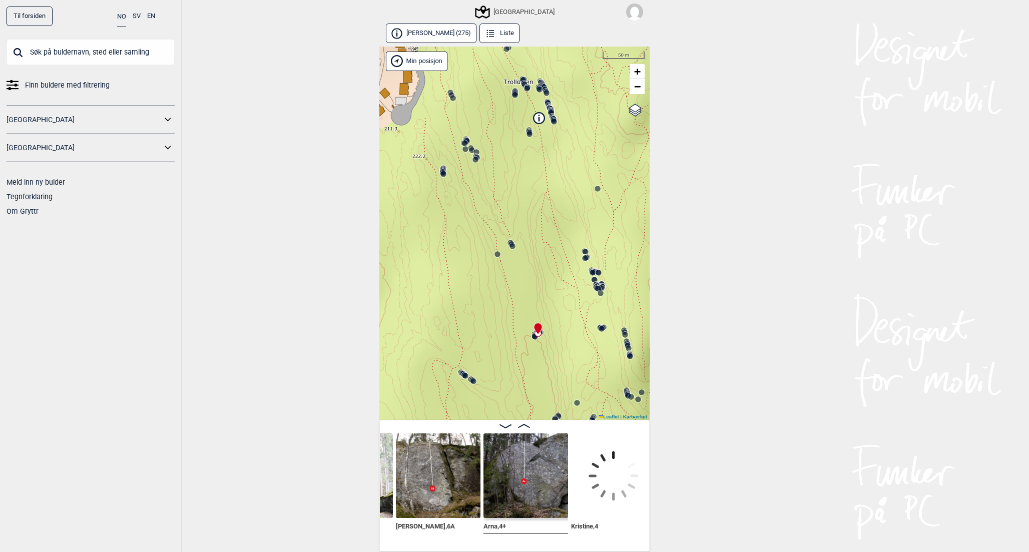
scroll to position [0, 15104]
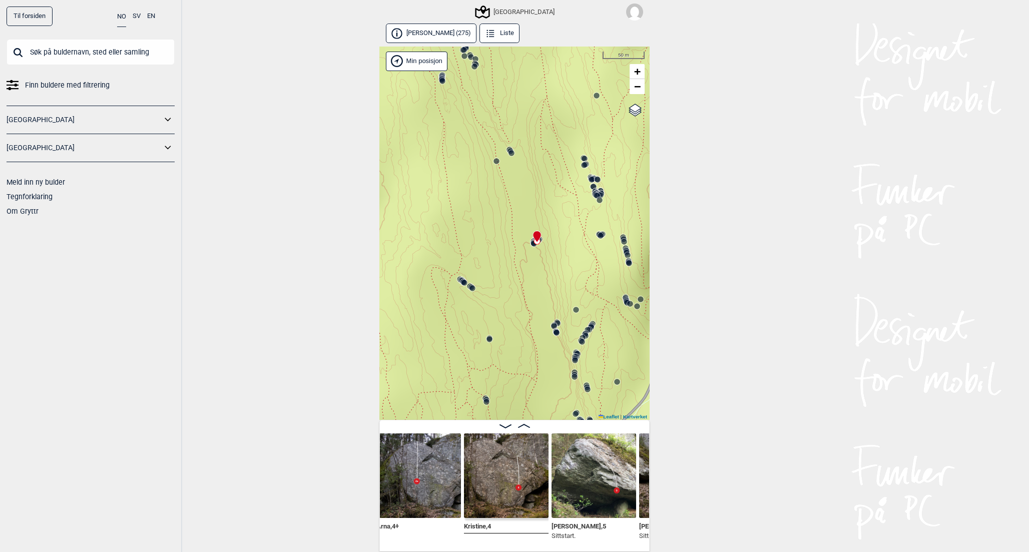
drag, startPoint x: 586, startPoint y: 331, endPoint x: 586, endPoint y: 237, distance: 94.1
click at [586, 237] on div "Speidersteinen Barnehageveggen Cowboyveggen Bølerveggen [GEOGRAPHIC_DATA]" at bounding box center [514, 234] width 270 height 374
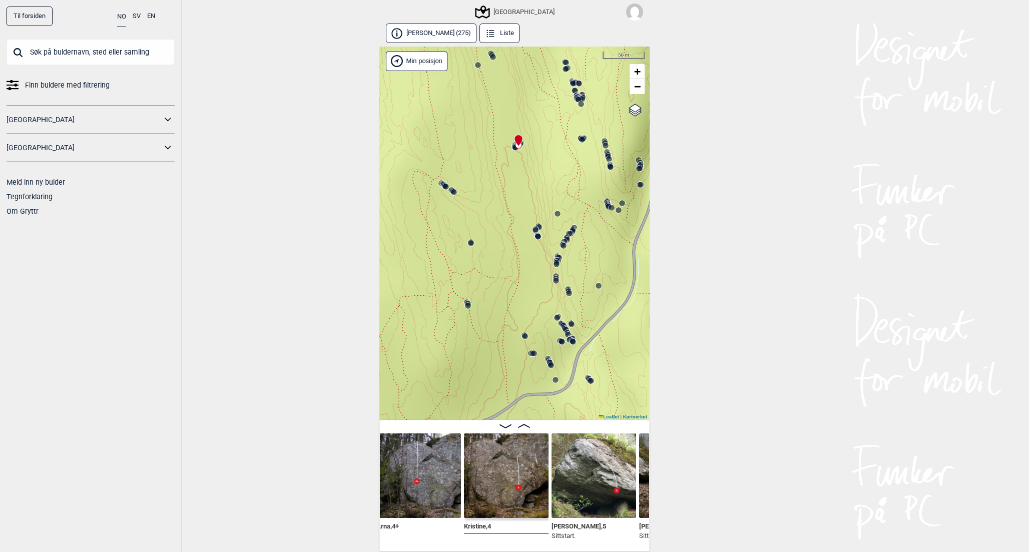
drag, startPoint x: 570, startPoint y: 288, endPoint x: 551, endPoint y: 190, distance: 99.6
click at [551, 190] on div "Speidersteinen Barnehageveggen Cowboyveggen Bølerveggen [GEOGRAPHIC_DATA]" at bounding box center [514, 234] width 270 height 374
click at [537, 235] on circle at bounding box center [537, 235] width 6 height 6
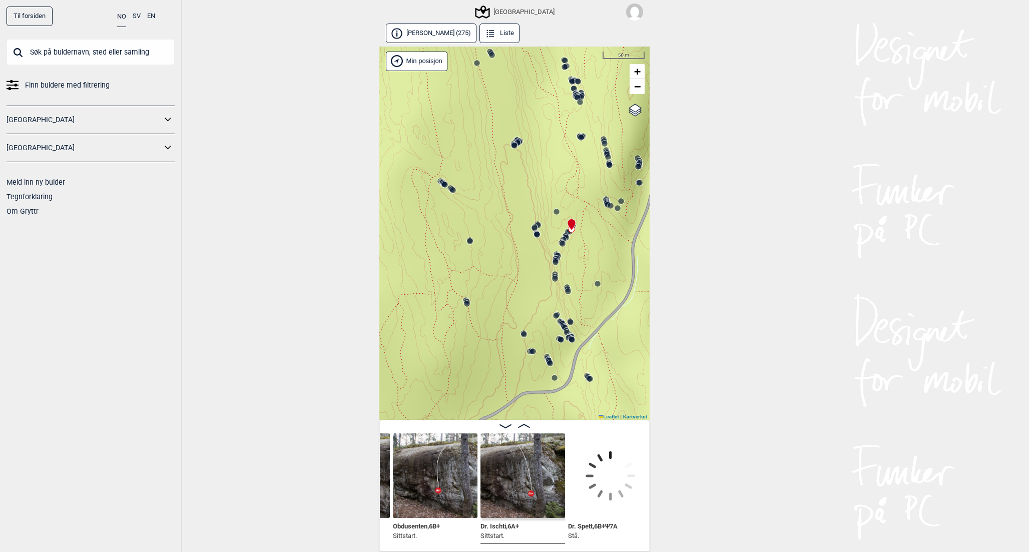
scroll to position [0, 16613]
